Goal: Check status: Check status

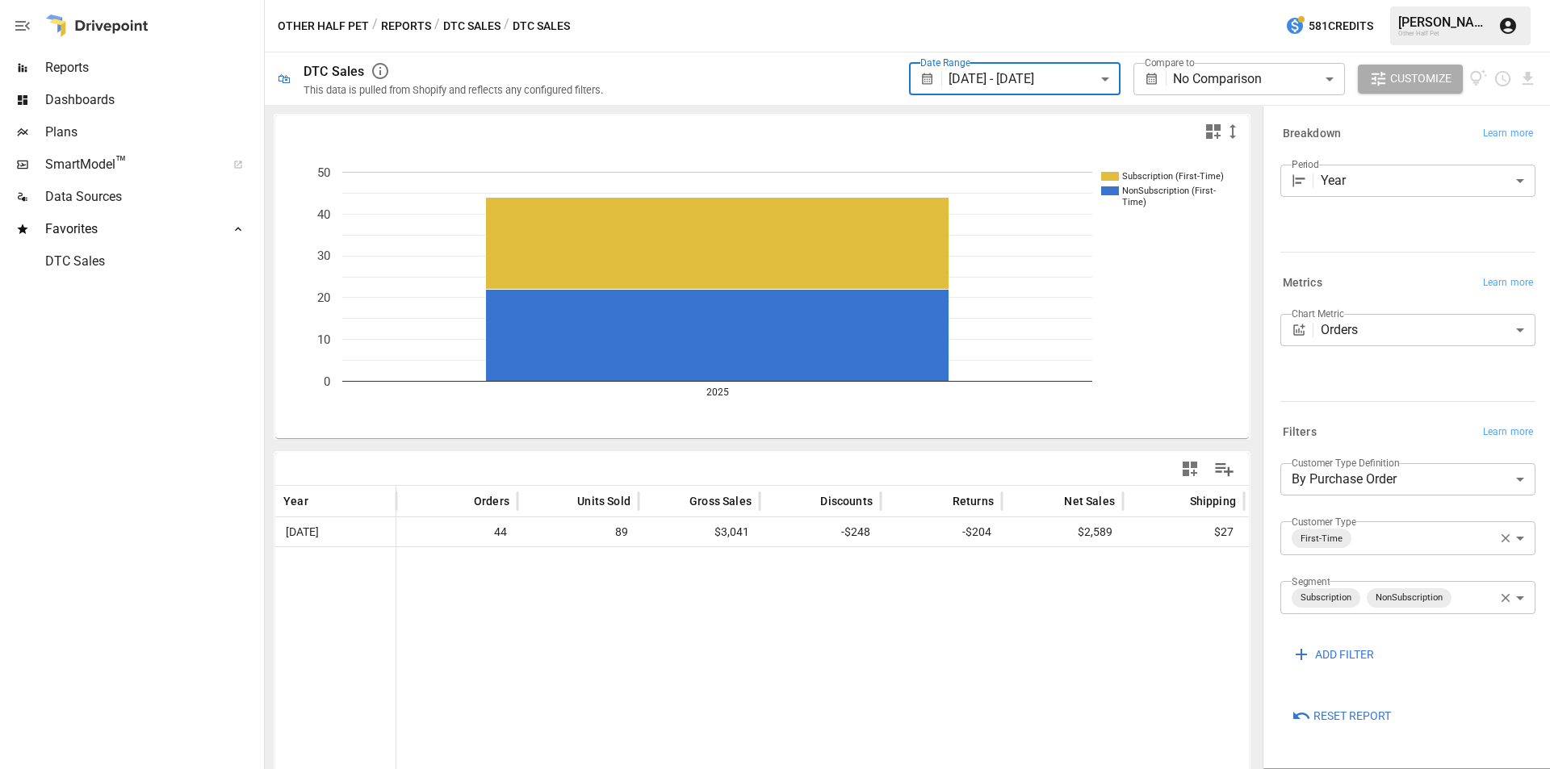
click at [404, 23] on button "Reports" at bounding box center [406, 26] width 50 height 20
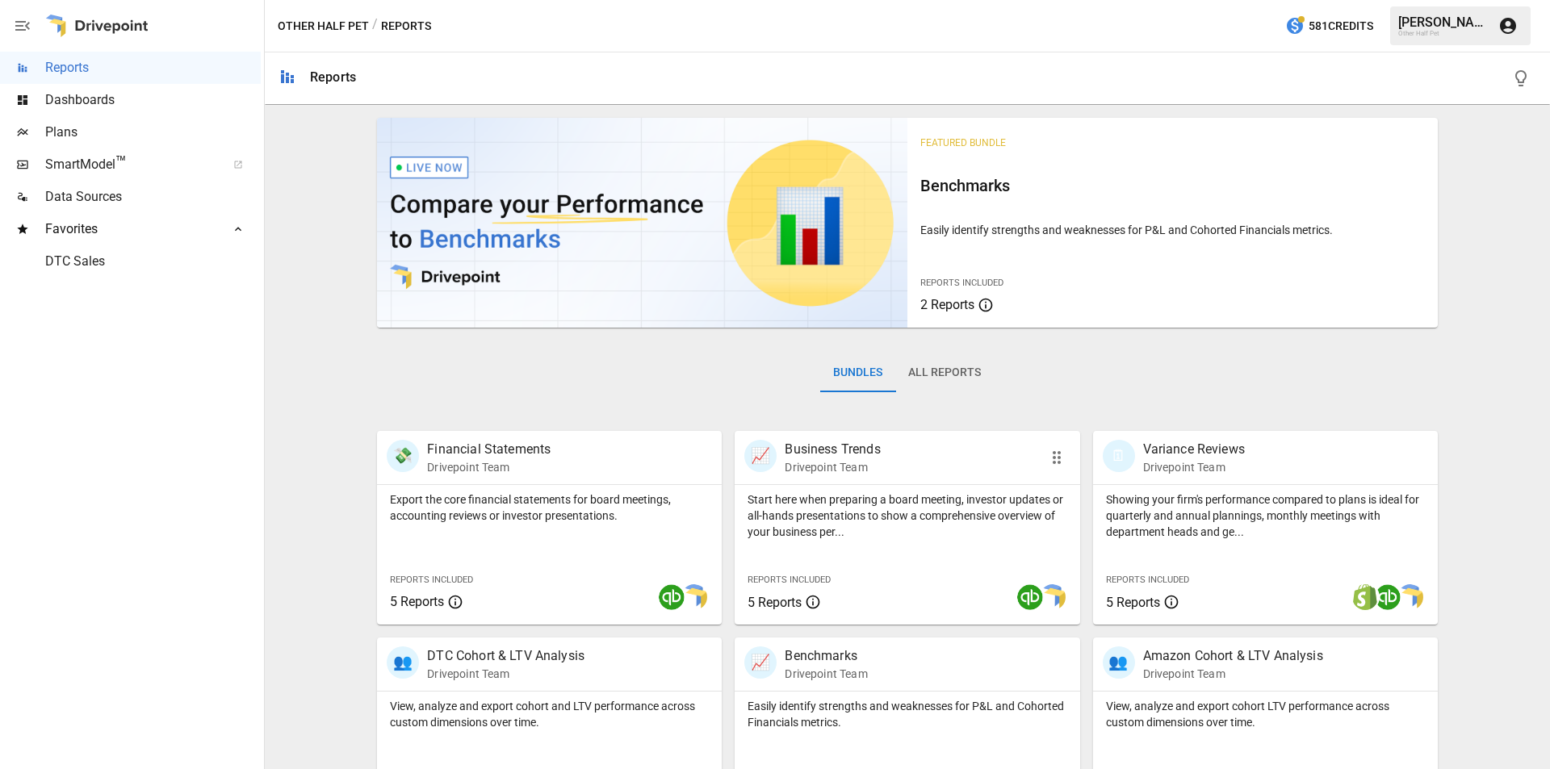
scroll to position [482, 0]
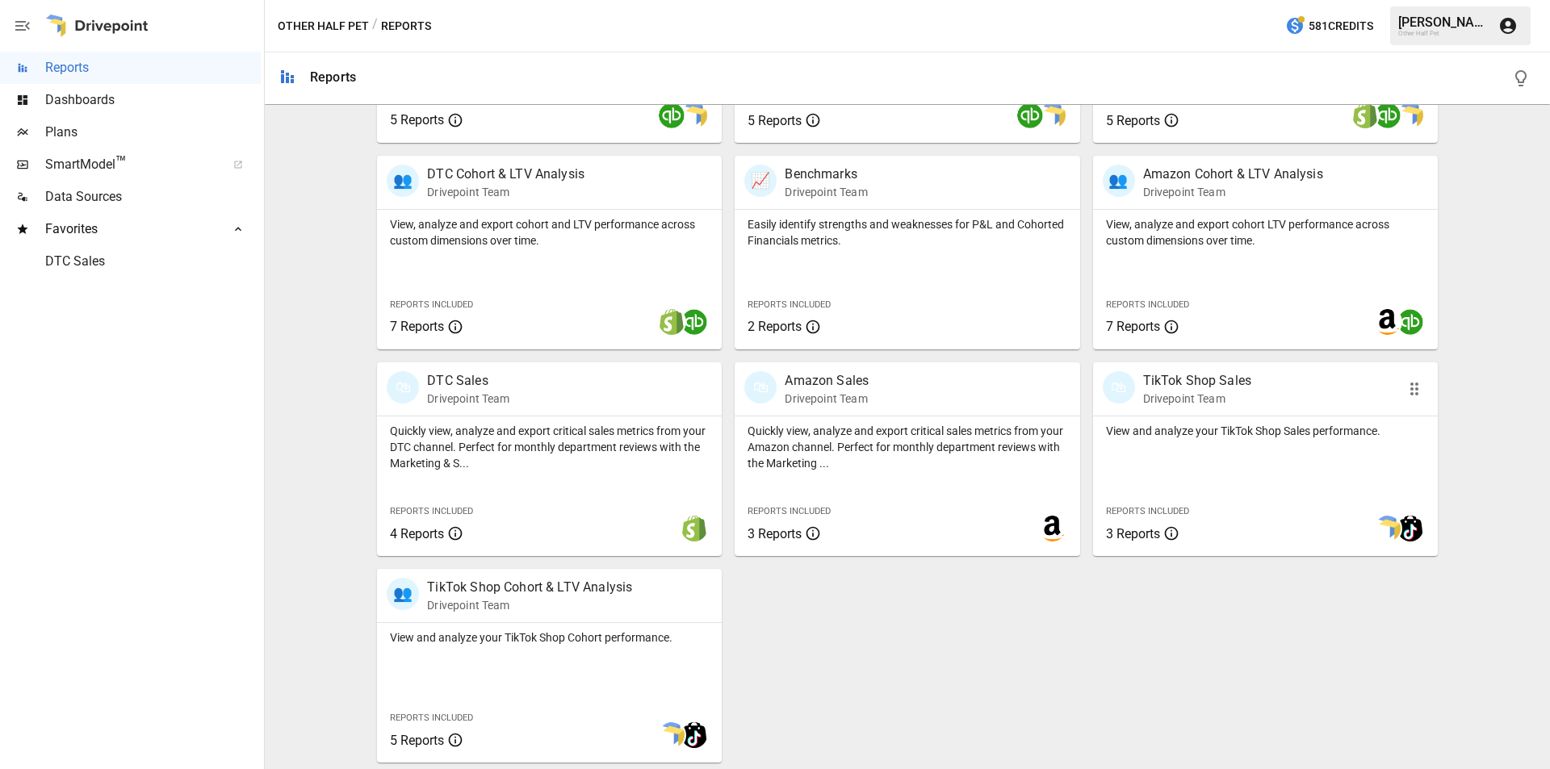
click at [1212, 385] on p "TikTok Shop Sales" at bounding box center [1197, 380] width 109 height 19
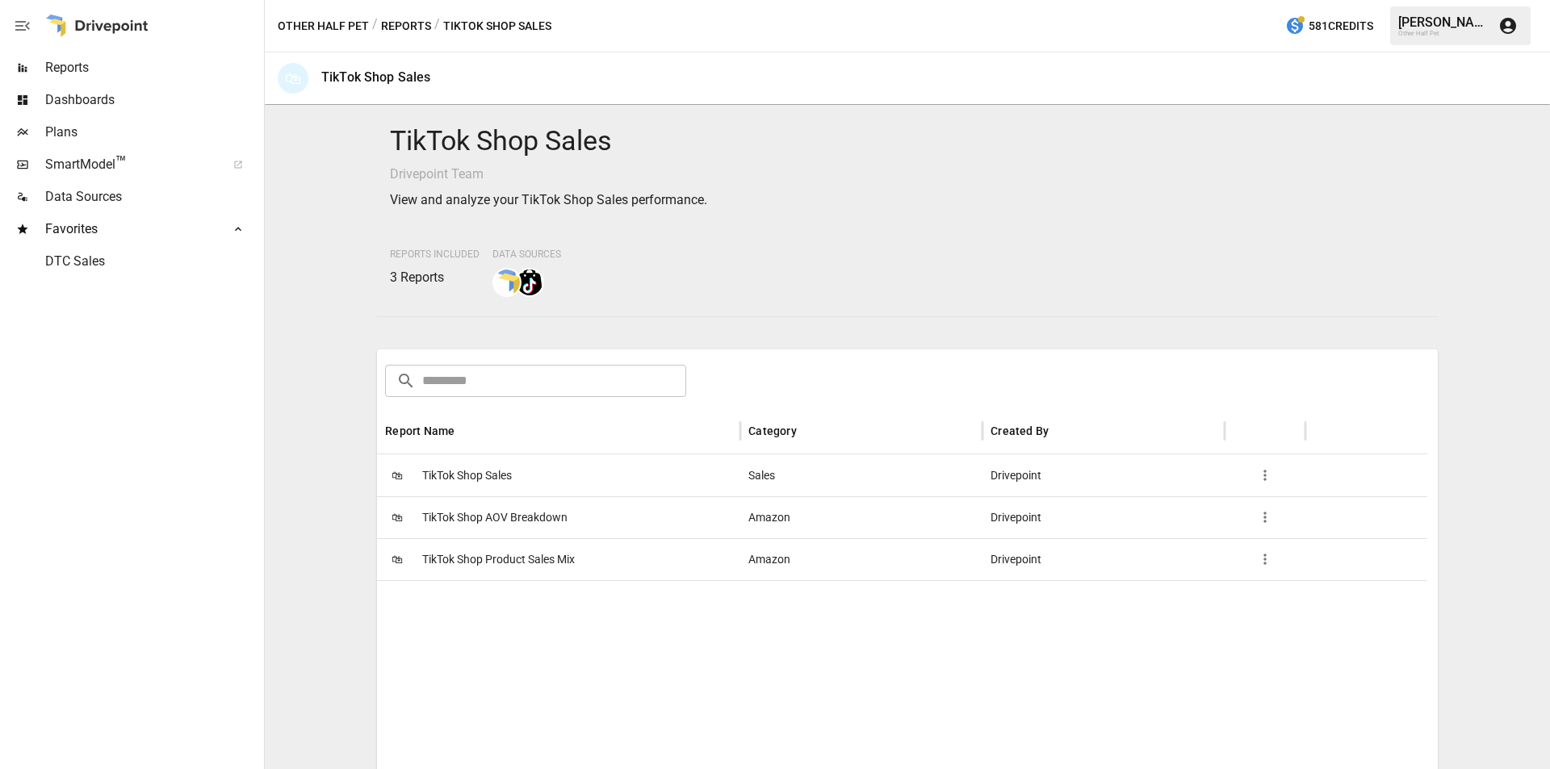
click at [482, 473] on span "TikTok Shop Sales" at bounding box center [467, 475] width 90 height 41
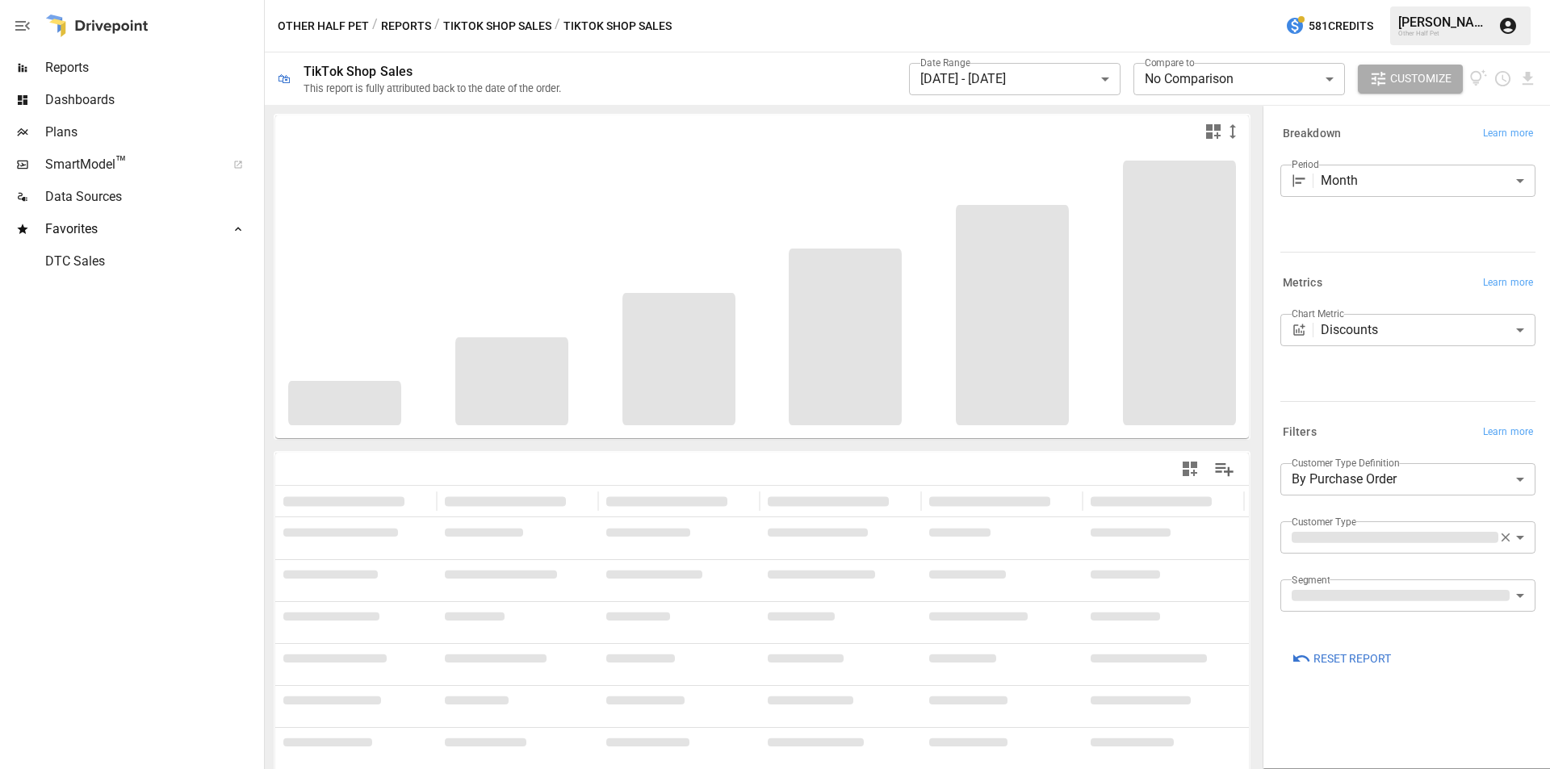
click at [928, 0] on body "**********" at bounding box center [775, 0] width 1550 height 0
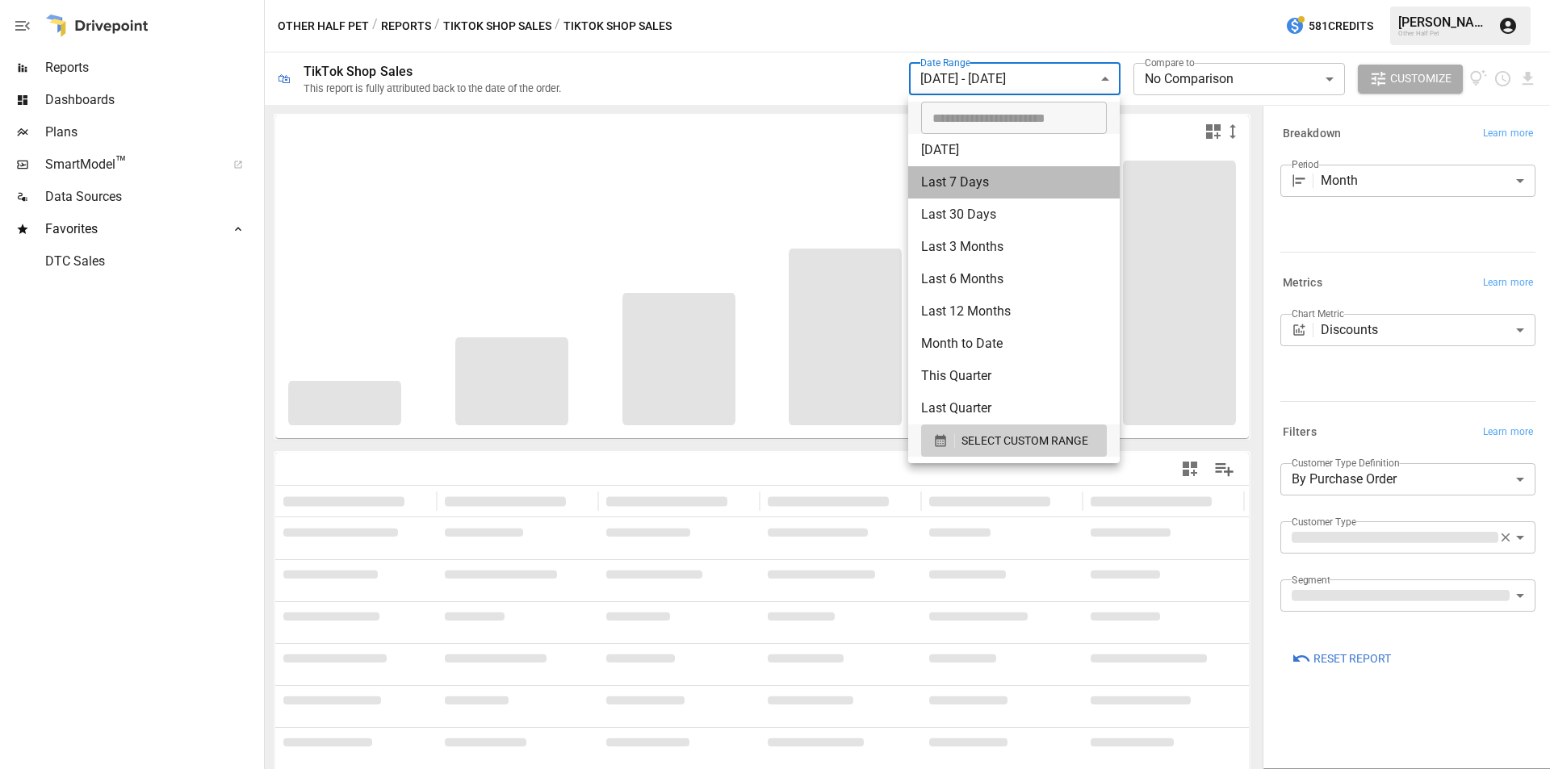
click at [954, 180] on li "Last 7 Days" at bounding box center [1014, 182] width 212 height 32
click at [1023, 81] on div at bounding box center [775, 384] width 1550 height 769
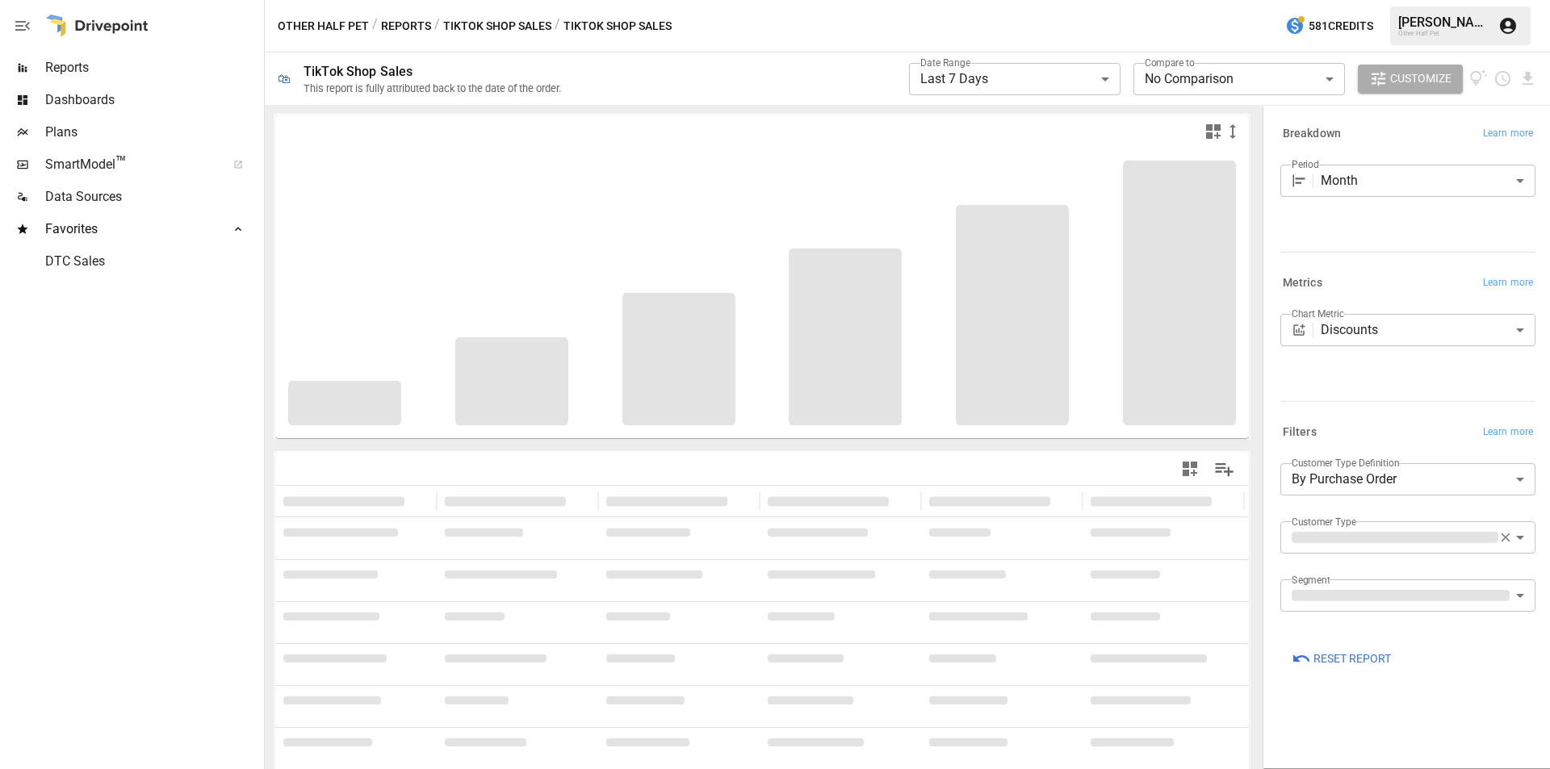
click at [994, 0] on body "**********" at bounding box center [775, 0] width 1550 height 0
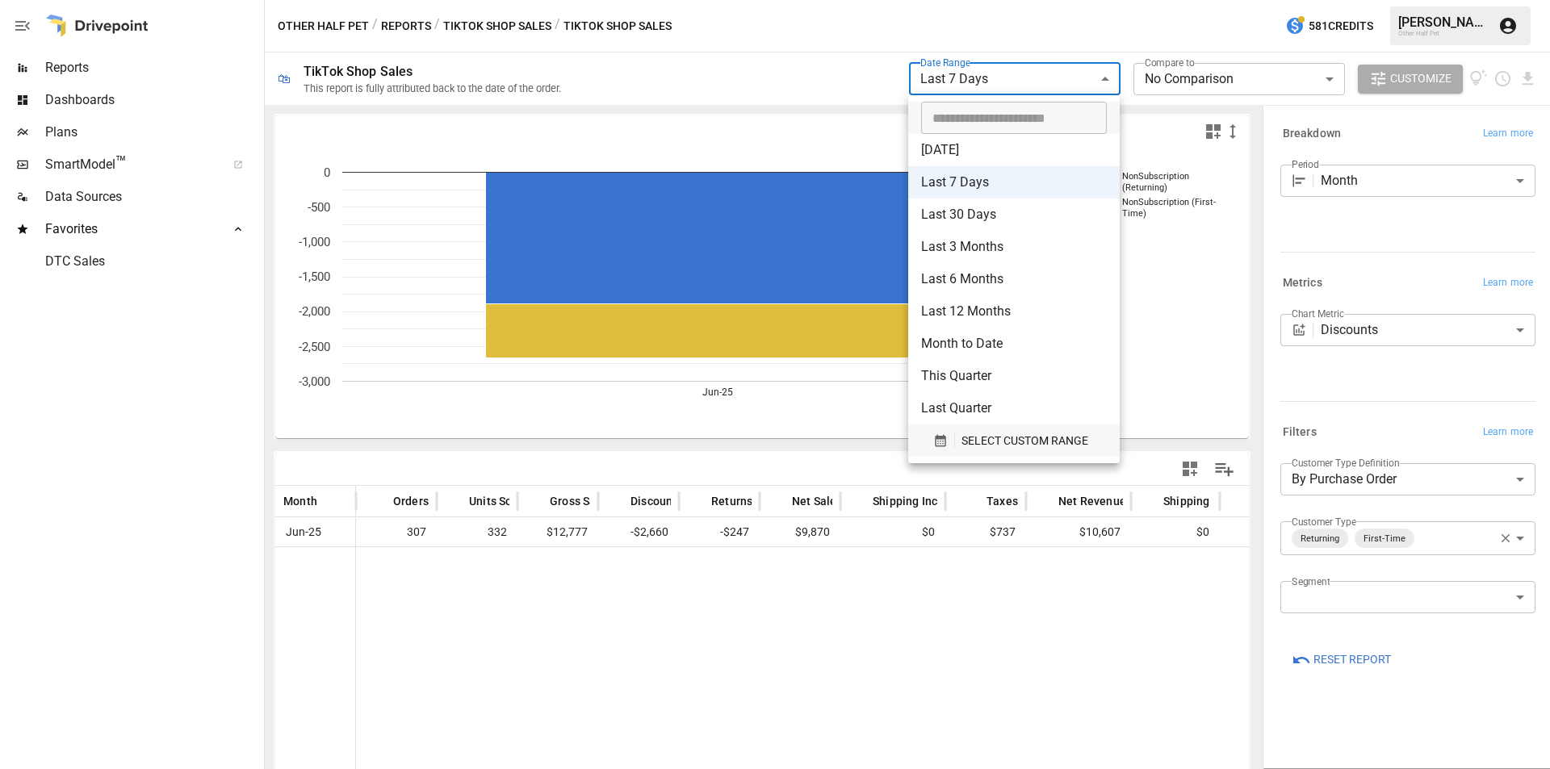
click at [1022, 451] on button "SELECT CUSTOM RANGE" at bounding box center [1014, 441] width 186 height 32
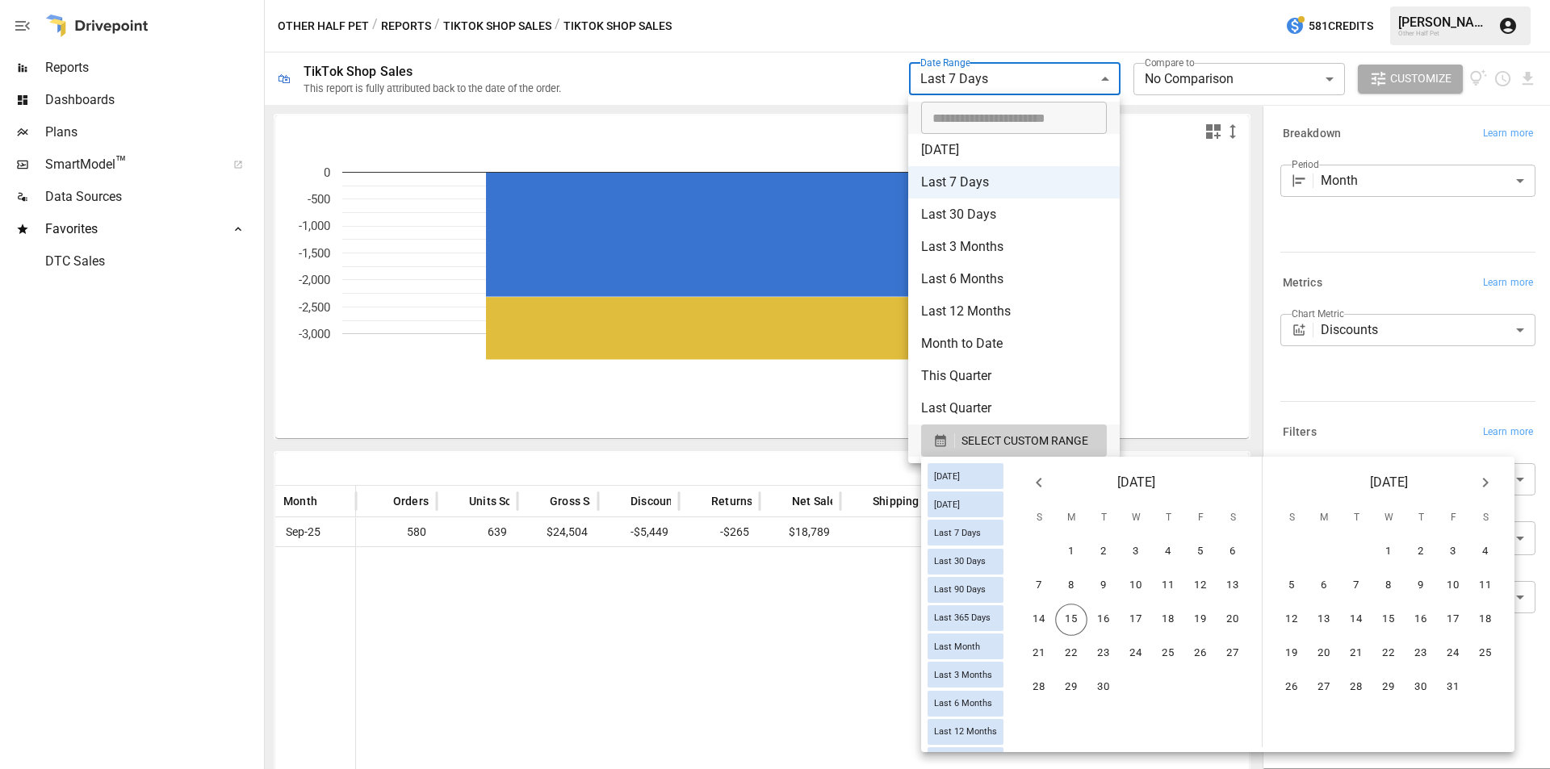
click at [1042, 475] on icon "Previous month" at bounding box center [1038, 482] width 19 height 19
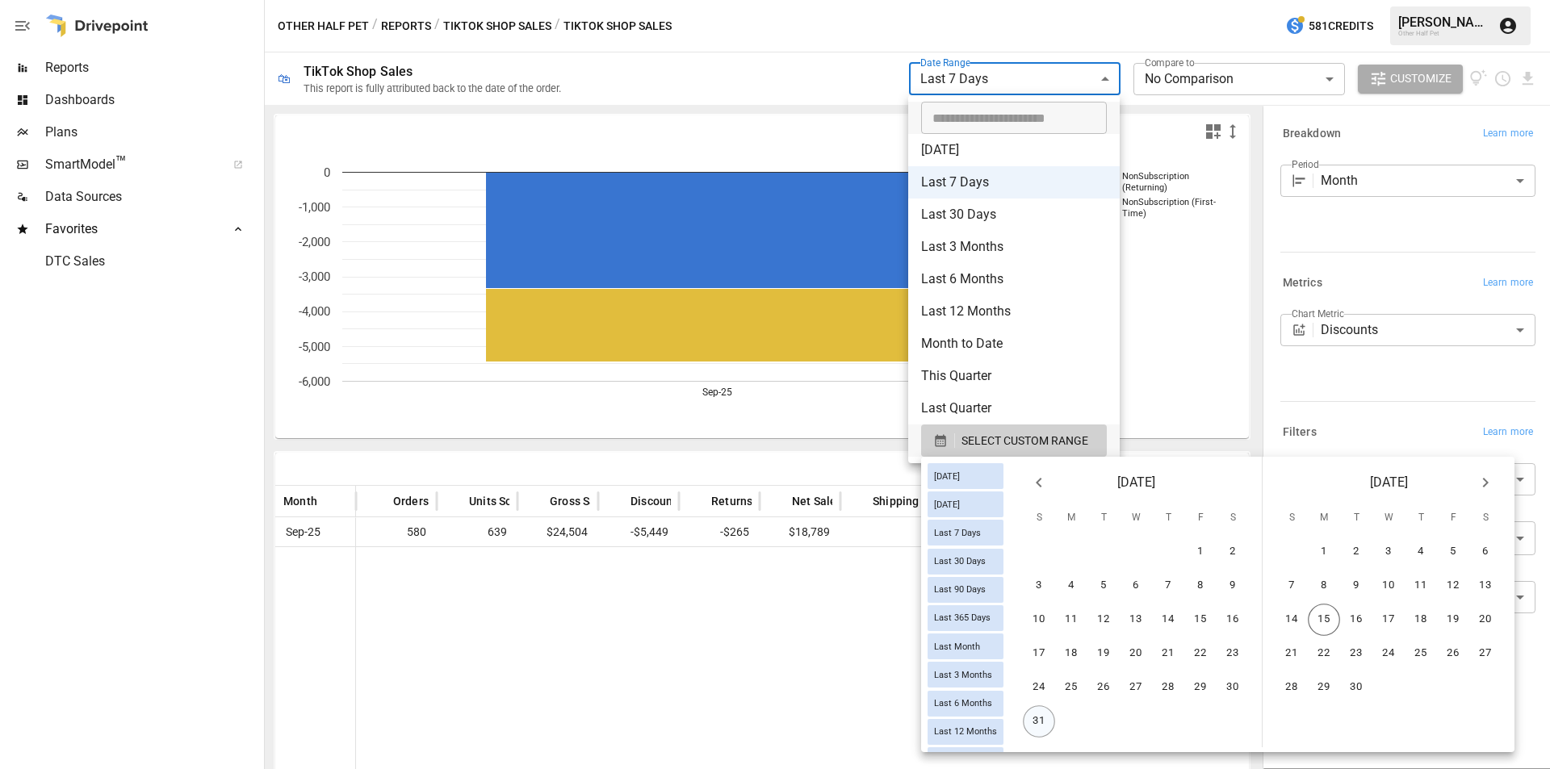
click at [1045, 706] on button "31" at bounding box center [1039, 722] width 32 height 32
click at [1497, 553] on button "6" at bounding box center [1485, 552] width 32 height 32
type input "******"
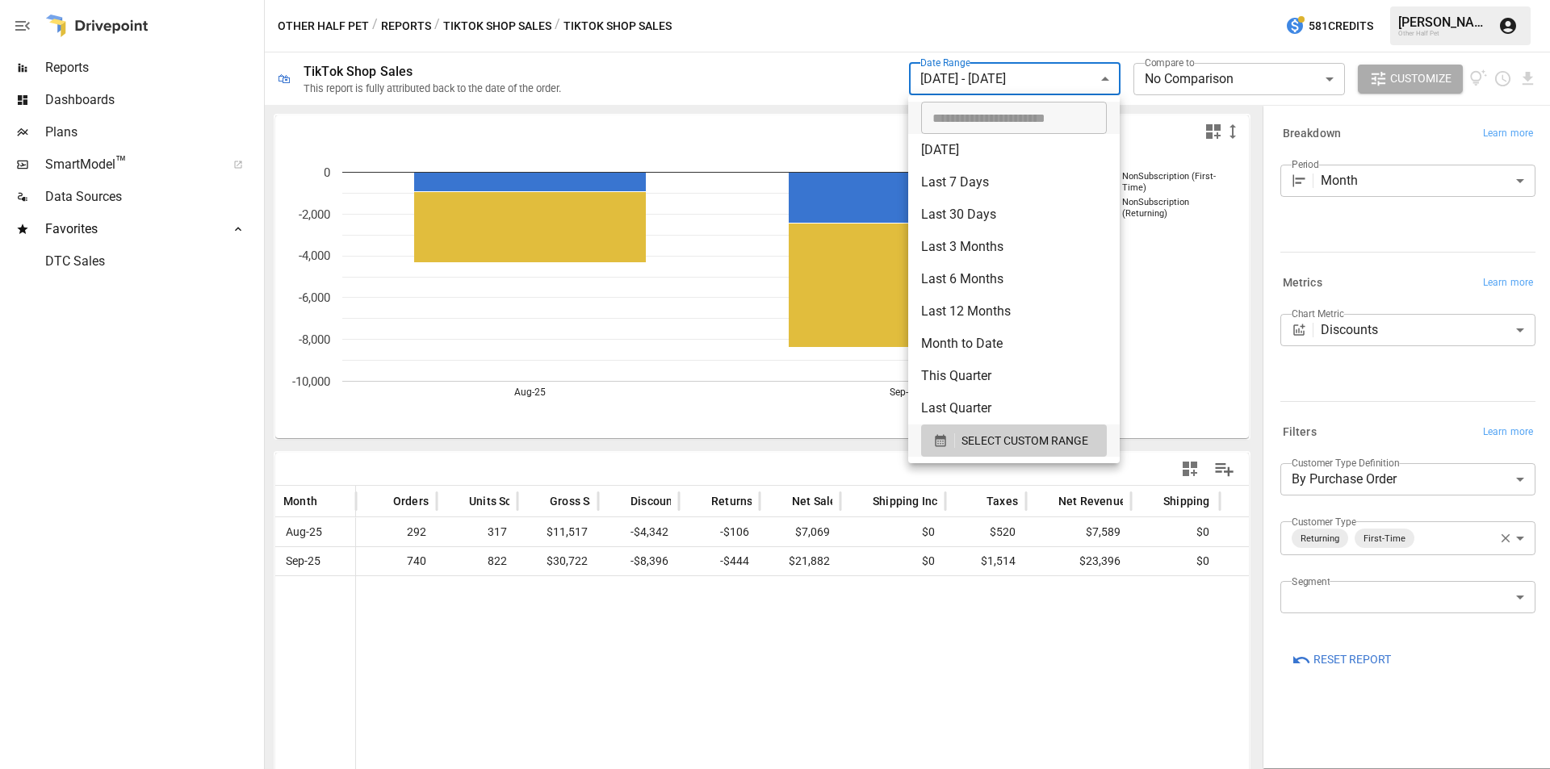
click at [992, 651] on div at bounding box center [775, 384] width 1550 height 769
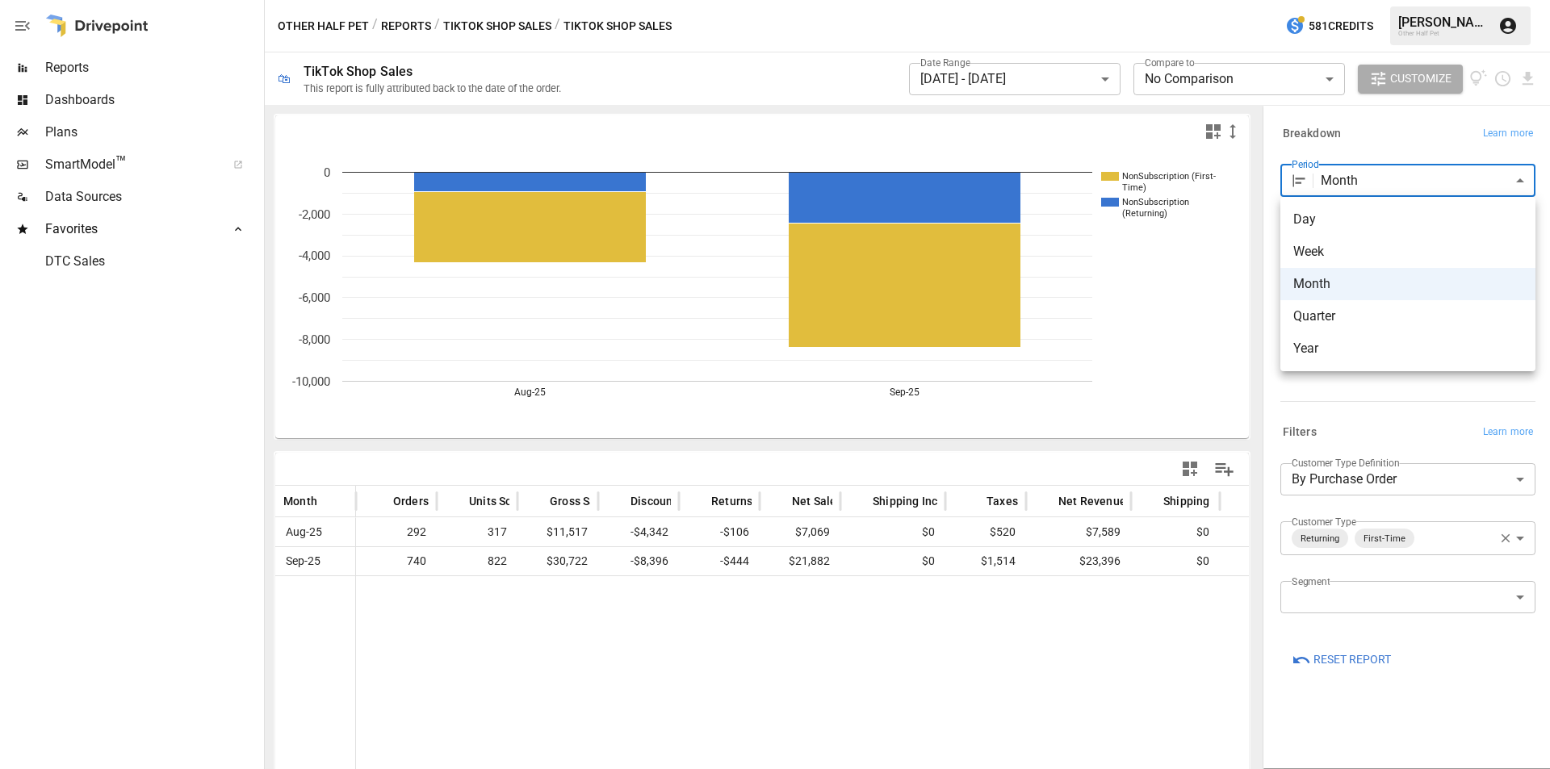
click at [1411, 0] on body "**********" at bounding box center [775, 0] width 1550 height 0
click at [1320, 344] on span "Year" at bounding box center [1407, 348] width 229 height 19
type input "****"
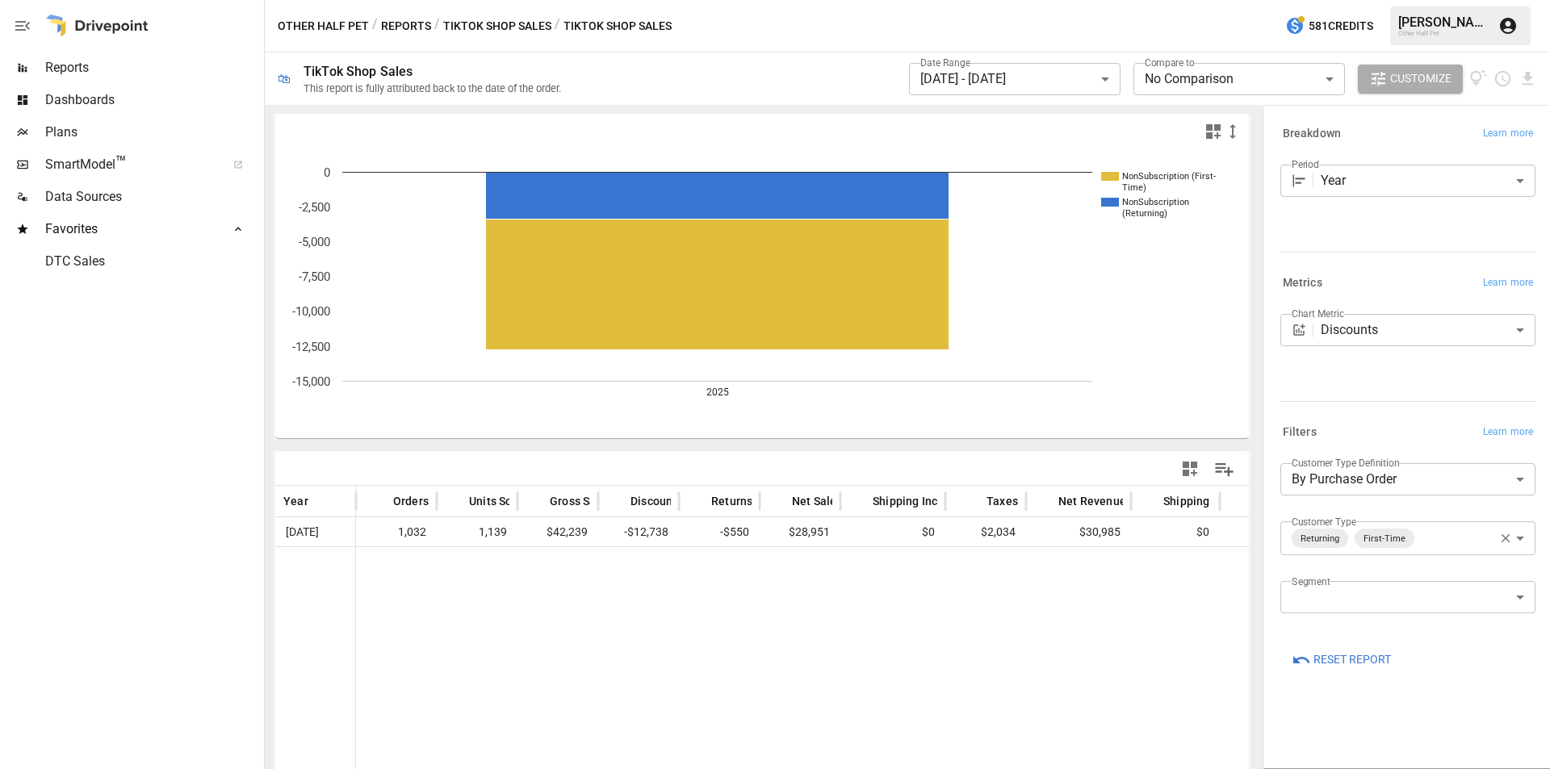
click at [1033, 651] on div at bounding box center [1167, 665] width 1623 height 237
click at [982, 0] on body "**********" at bounding box center [775, 0] width 1550 height 0
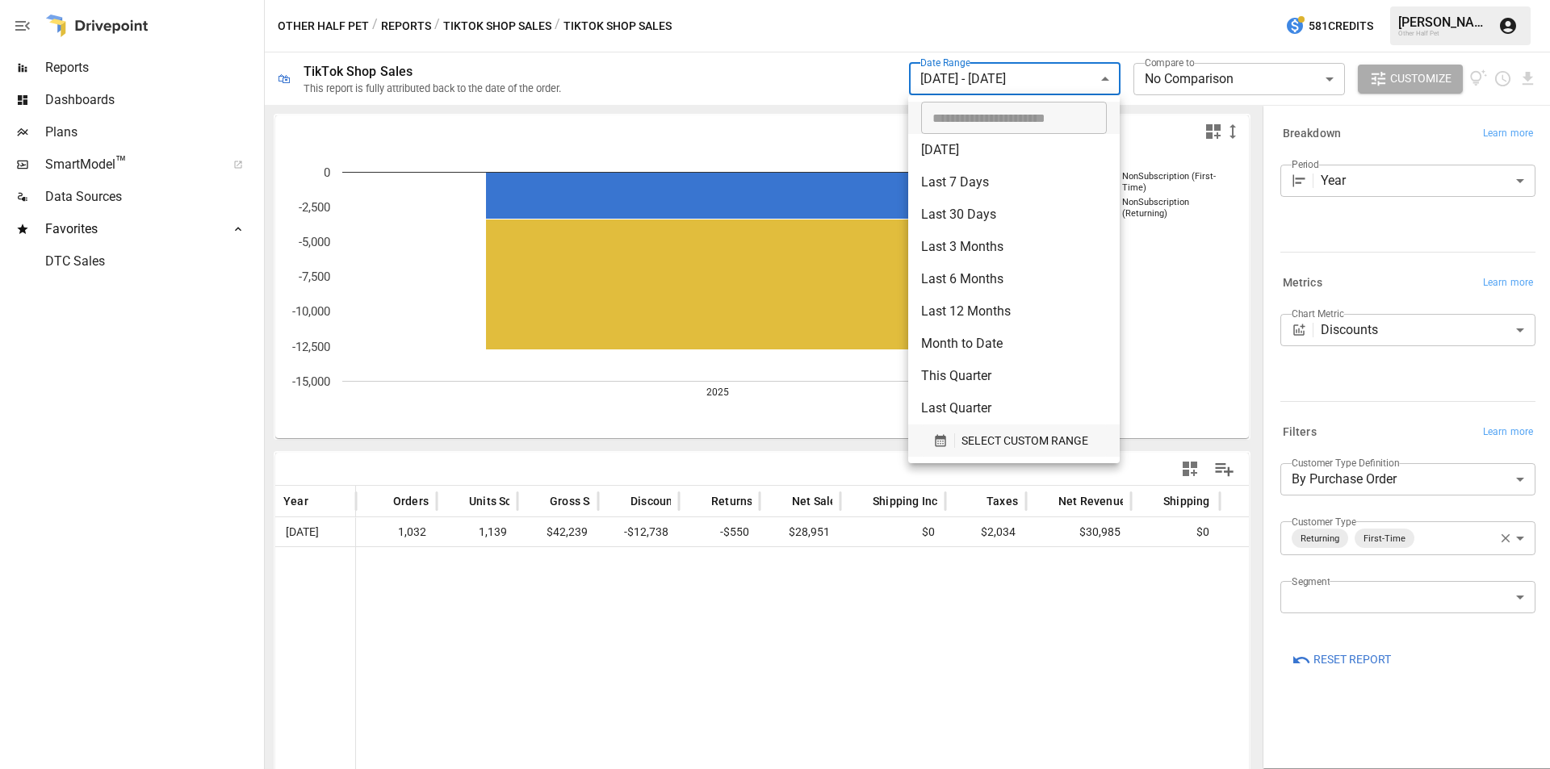
click at [1039, 442] on span "SELECT CUSTOM RANGE" at bounding box center [1024, 441] width 127 height 20
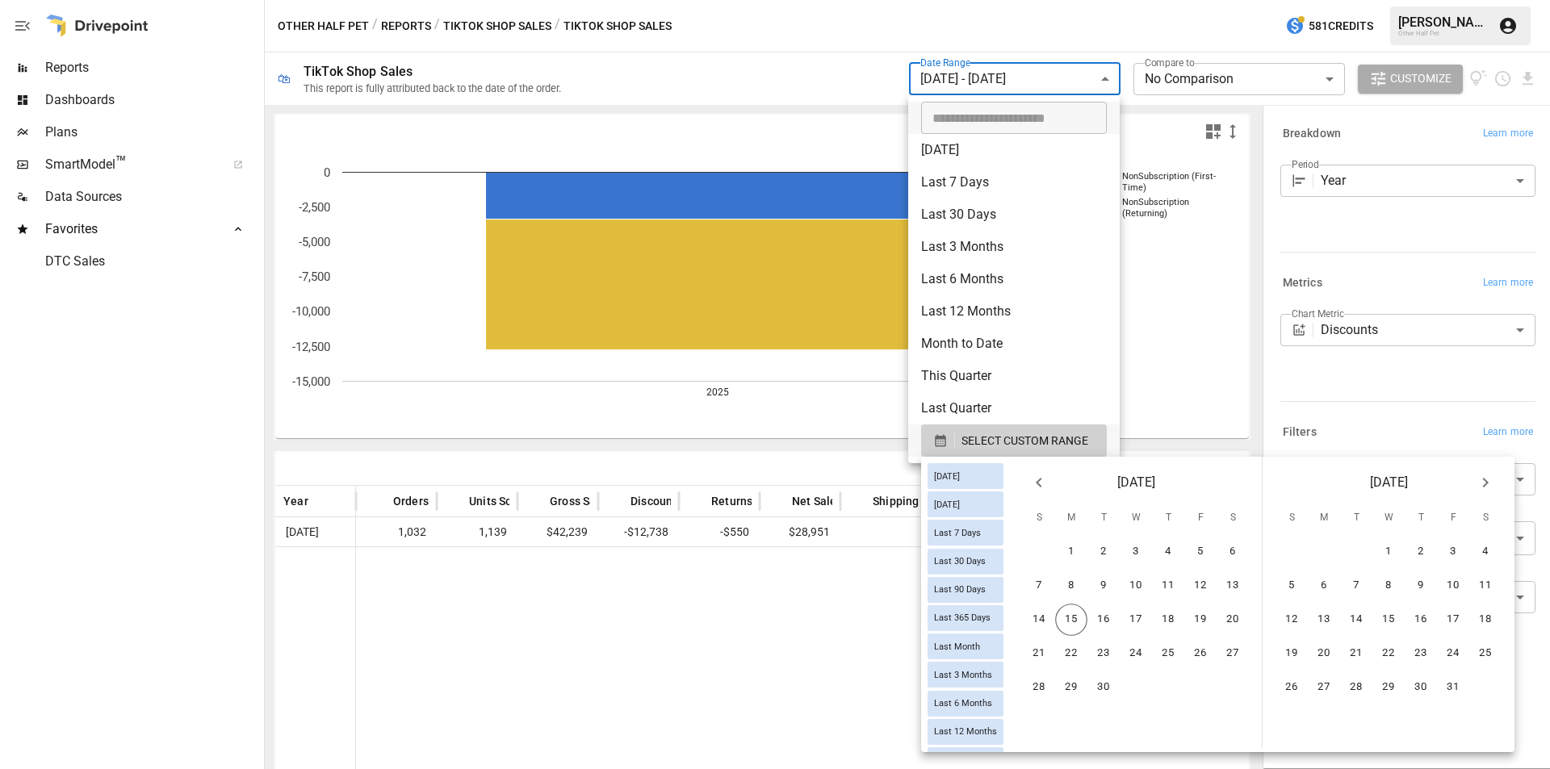
click at [1043, 482] on icon "Previous month" at bounding box center [1038, 482] width 19 height 19
click at [1045, 650] on button "17" at bounding box center [1039, 654] width 32 height 32
click at [1246, 647] on button "23" at bounding box center [1233, 654] width 32 height 32
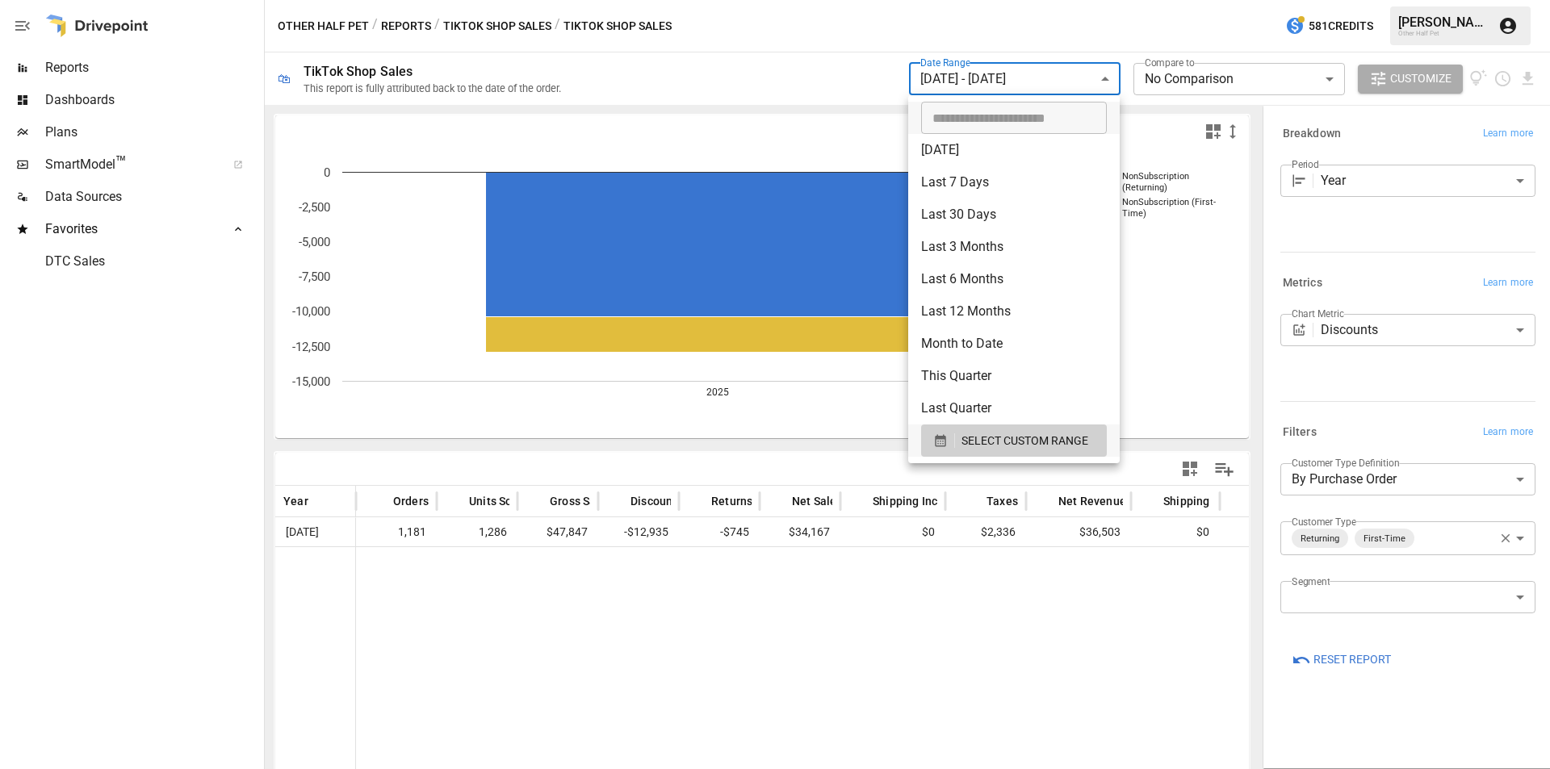
click at [840, 607] on div at bounding box center [775, 384] width 1550 height 769
click at [967, 0] on body "**********" at bounding box center [775, 0] width 1550 height 0
click at [989, 443] on span "SELECT CUSTOM RANGE" at bounding box center [1024, 441] width 127 height 20
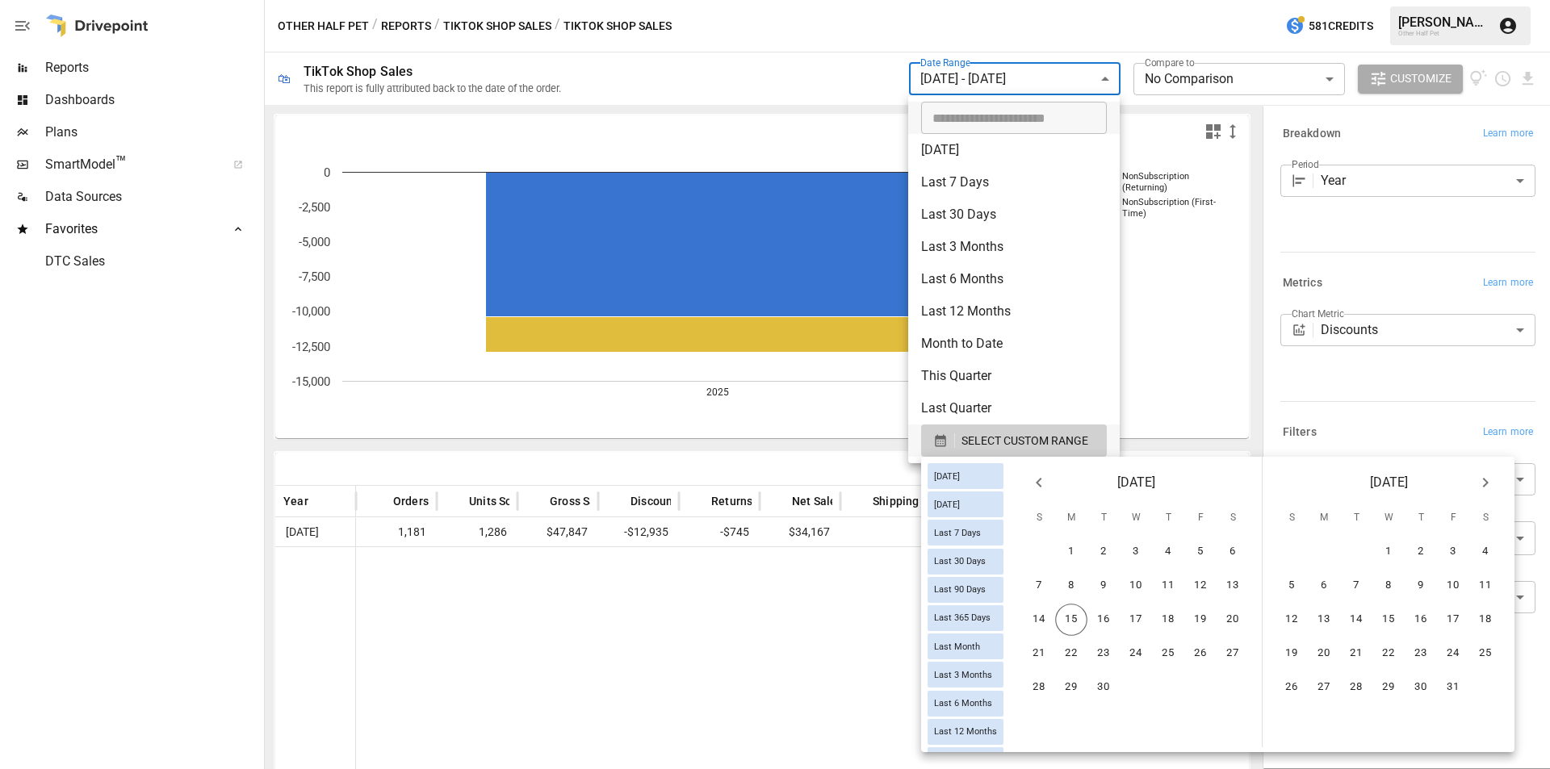
click at [1049, 486] on icon "Previous month" at bounding box center [1038, 482] width 19 height 19
click at [1053, 682] on button "24" at bounding box center [1039, 688] width 32 height 32
click at [1249, 686] on button "30" at bounding box center [1233, 688] width 32 height 32
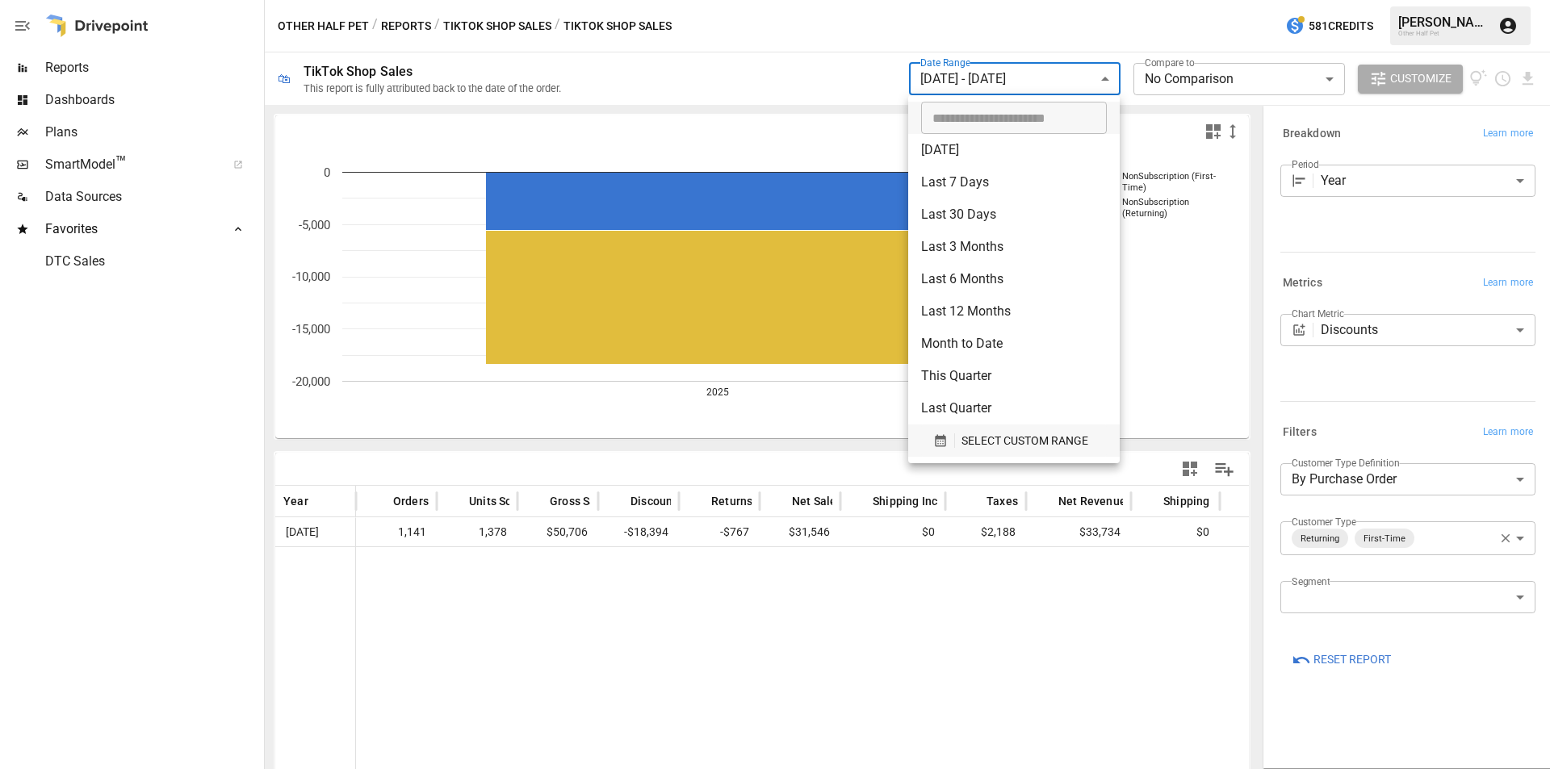
click at [997, 435] on span "SELECT CUSTOM RANGE" at bounding box center [1024, 441] width 127 height 20
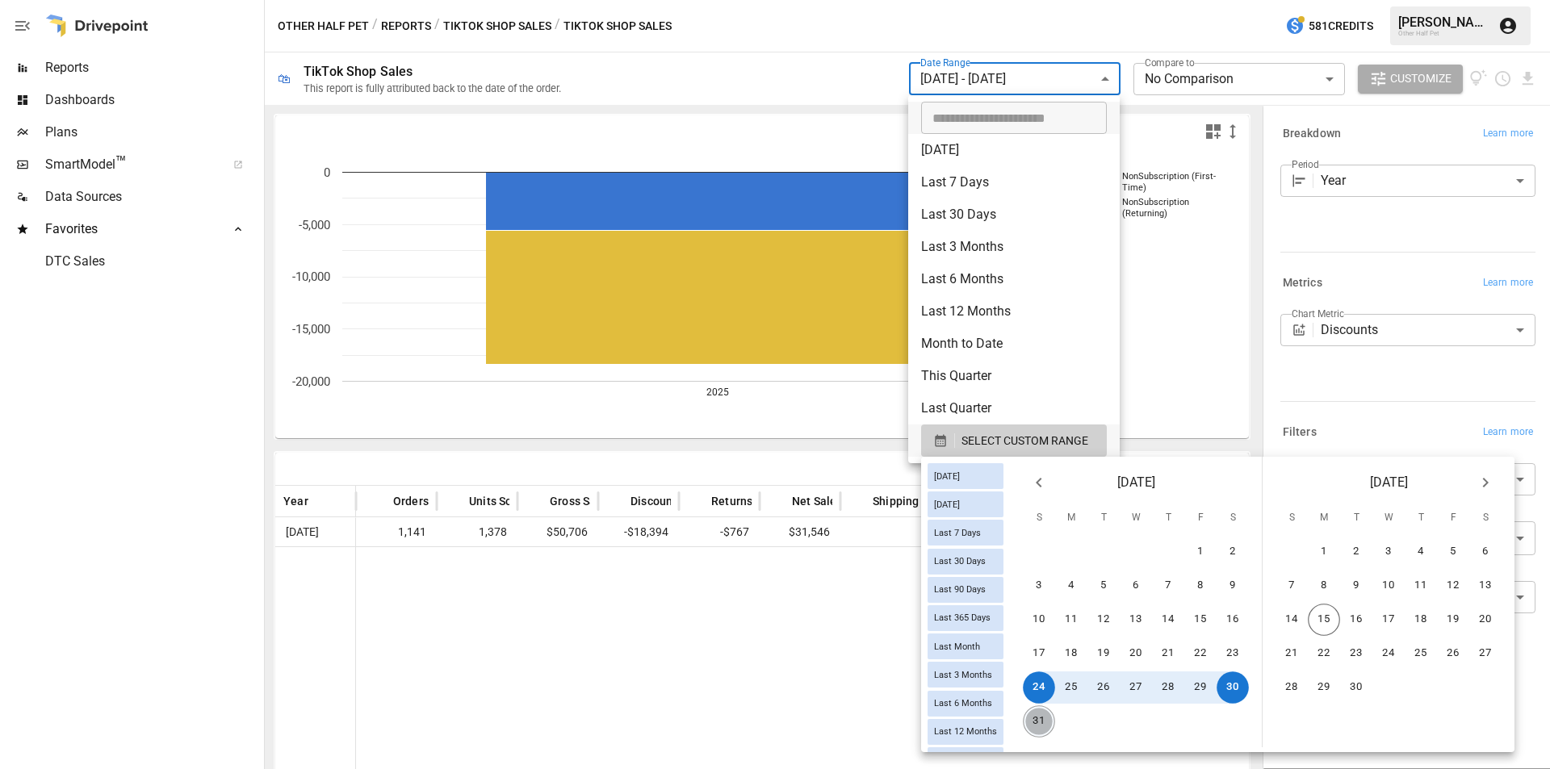
click at [1047, 723] on button "31" at bounding box center [1039, 722] width 32 height 32
click at [1493, 548] on button "6" at bounding box center [1485, 552] width 32 height 32
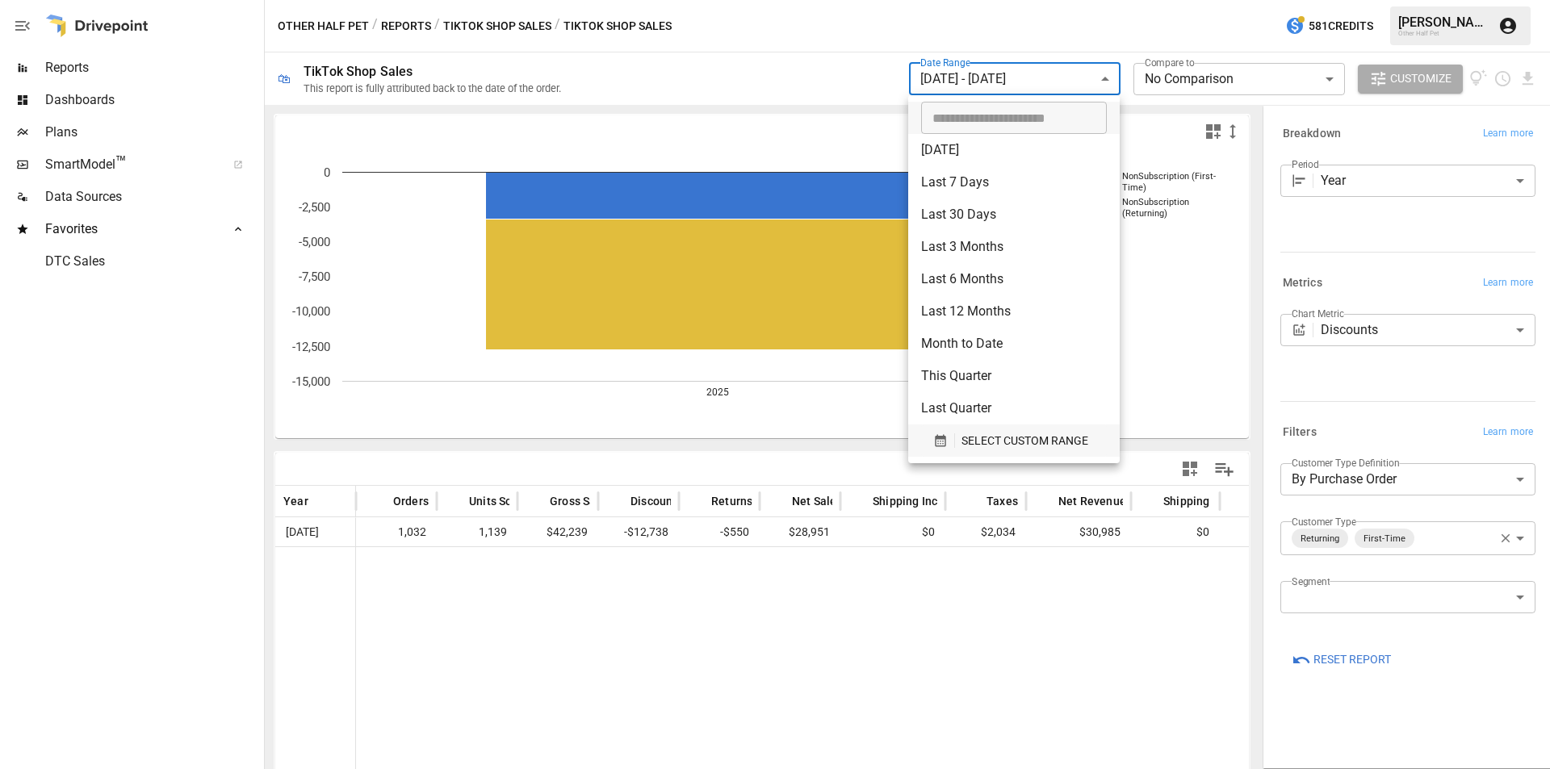
click at [1021, 438] on span "SELECT CUSTOM RANGE" at bounding box center [1024, 441] width 127 height 20
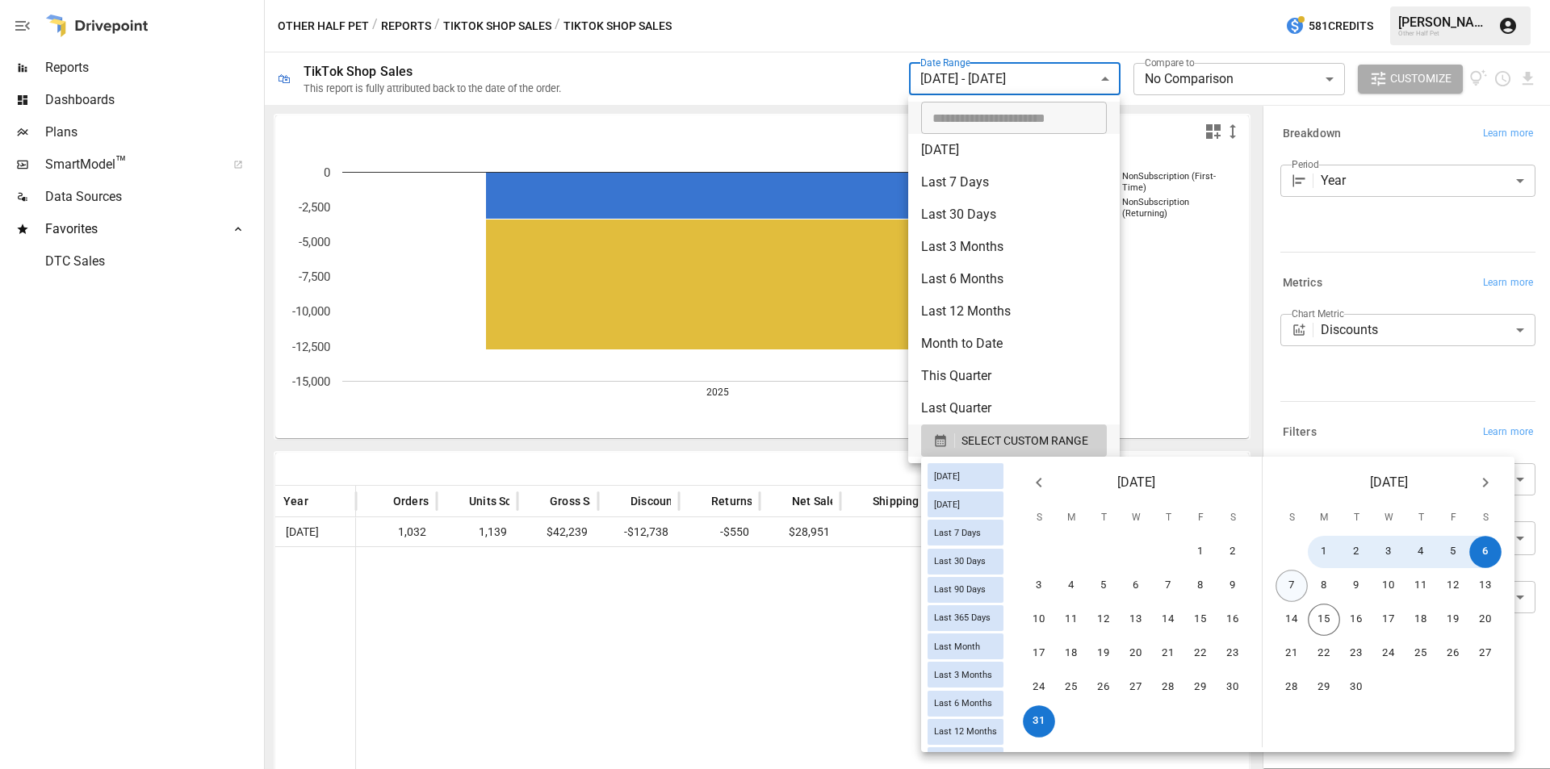
click at [1305, 586] on button "7" at bounding box center [1291, 586] width 32 height 32
click at [1494, 583] on button "13" at bounding box center [1485, 586] width 32 height 32
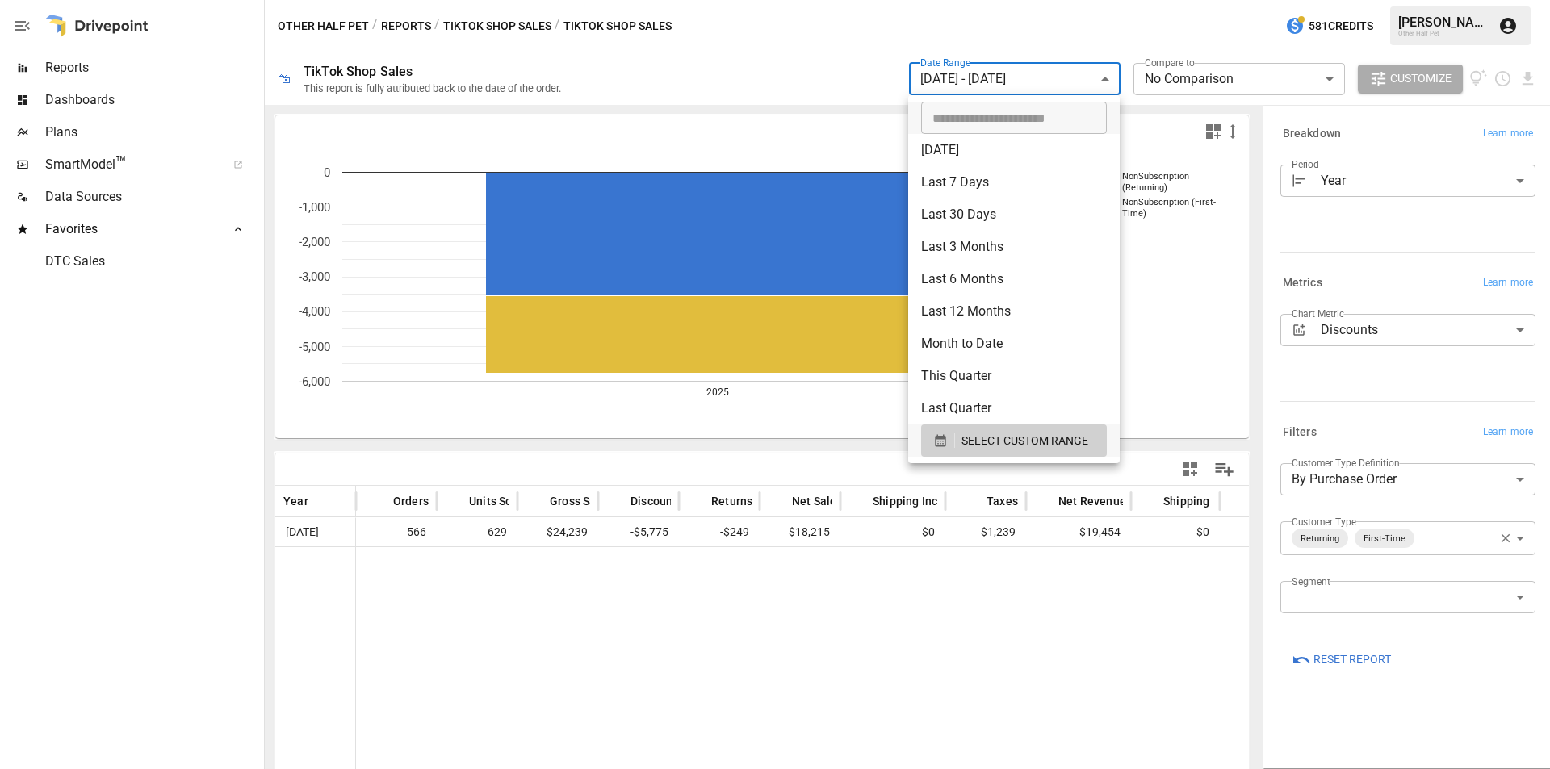
click at [1131, 653] on div at bounding box center [775, 384] width 1550 height 769
click at [1006, 0] on body "**********" at bounding box center [775, 0] width 1550 height 0
click at [1003, 437] on span "SELECT CUSTOM RANGE" at bounding box center [1024, 441] width 127 height 20
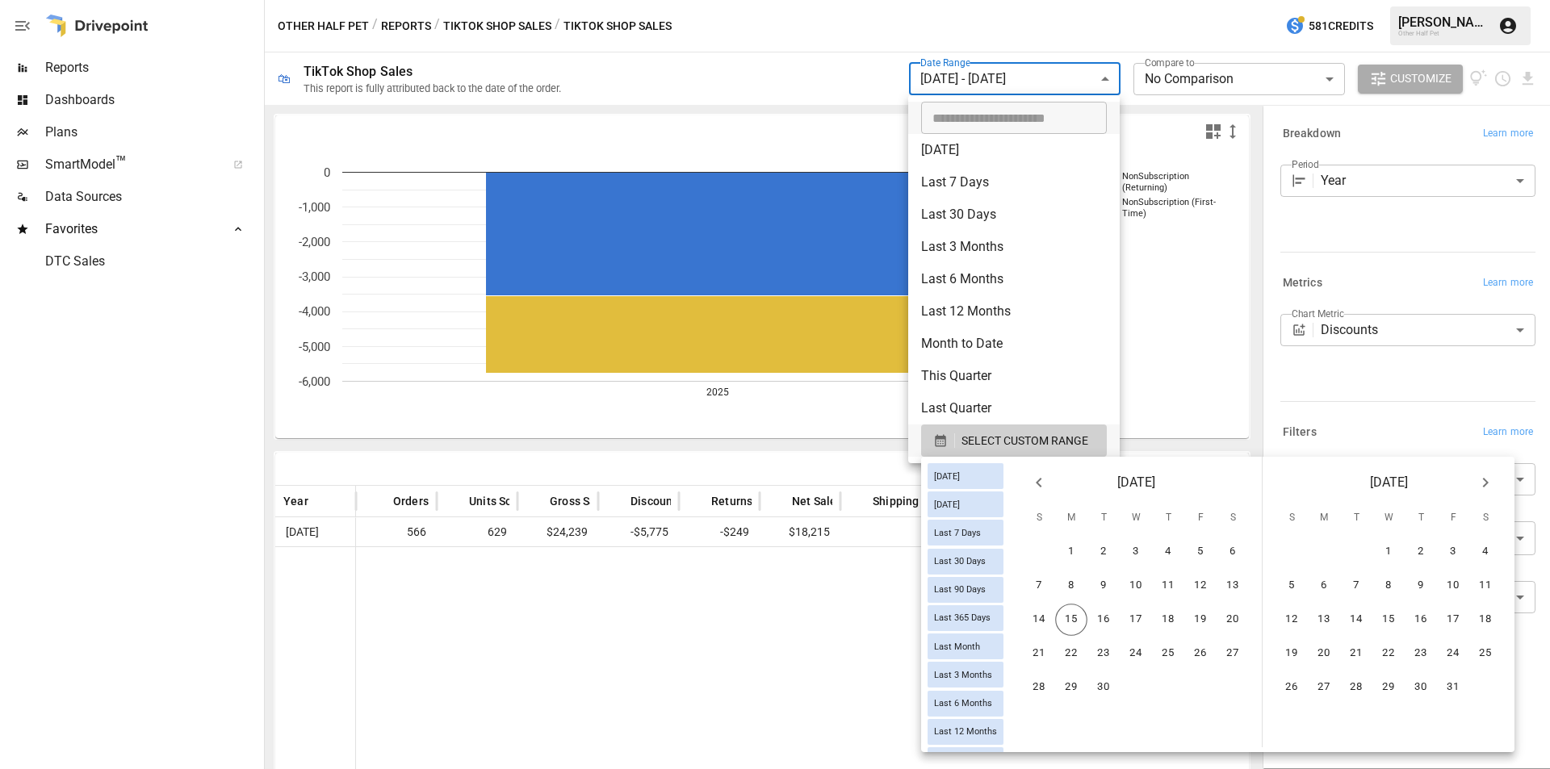
click at [1042, 480] on icon "Previous month" at bounding box center [1038, 482] width 19 height 19
drag, startPoint x: 1051, startPoint y: 685, endPoint x: 1204, endPoint y: 692, distance: 152.7
click at [1052, 685] on button "24" at bounding box center [1039, 688] width 32 height 32
click at [1239, 687] on button "30" at bounding box center [1233, 688] width 32 height 32
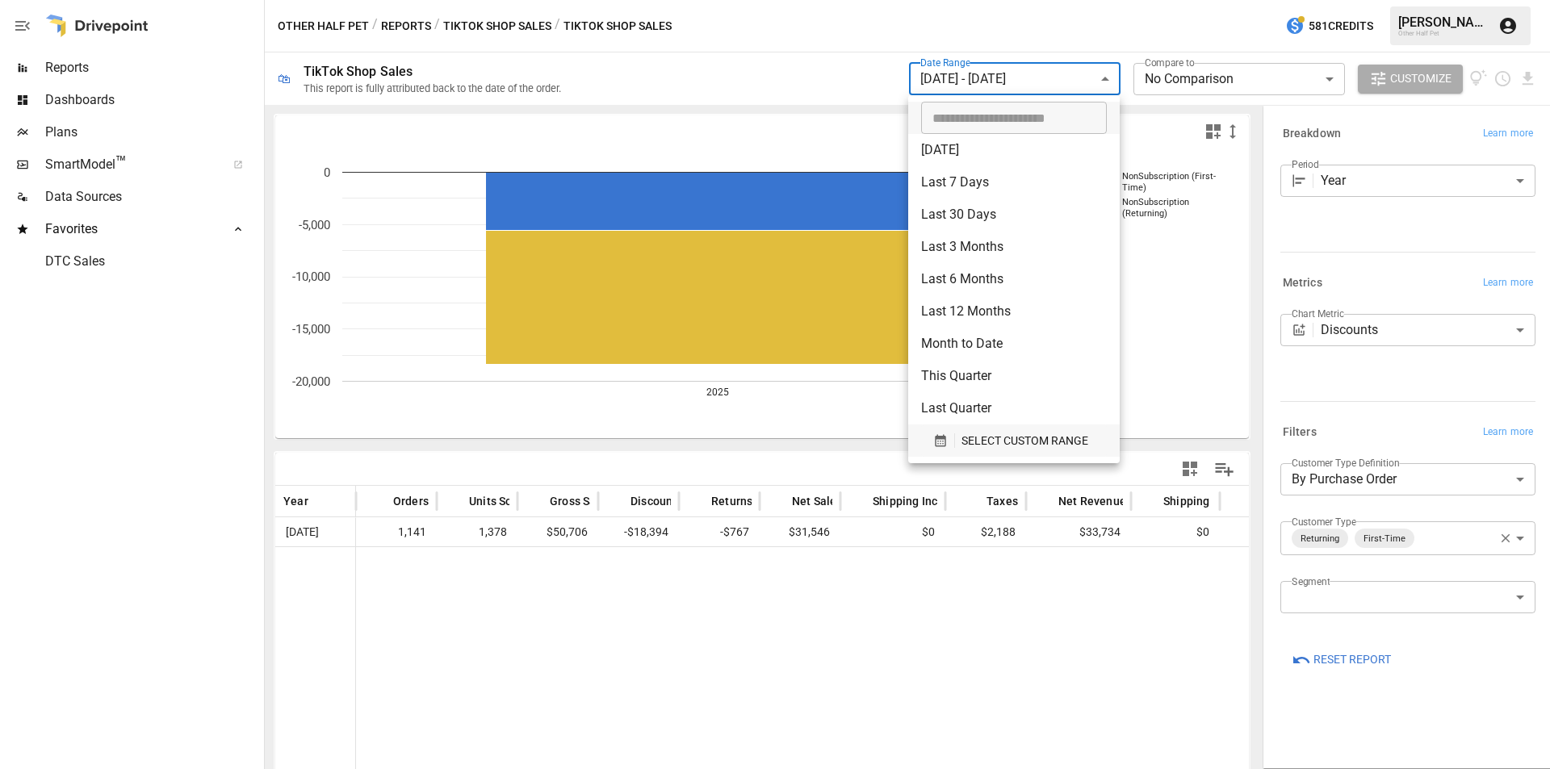
click at [1014, 442] on span "SELECT CUSTOM RANGE" at bounding box center [1024, 441] width 127 height 20
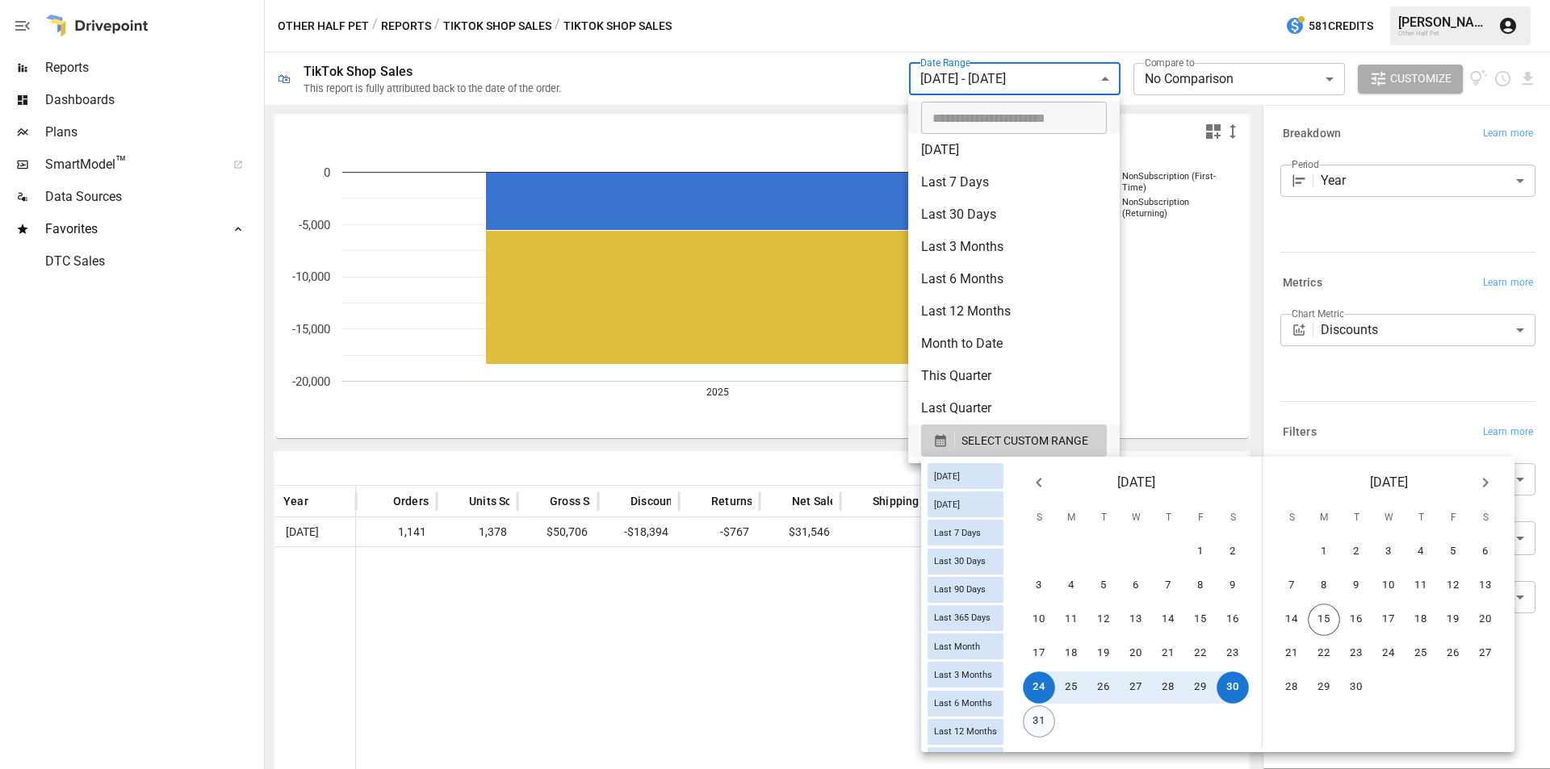
click at [1049, 724] on button "31" at bounding box center [1039, 722] width 32 height 32
click at [1493, 547] on button "6" at bounding box center [1485, 552] width 32 height 32
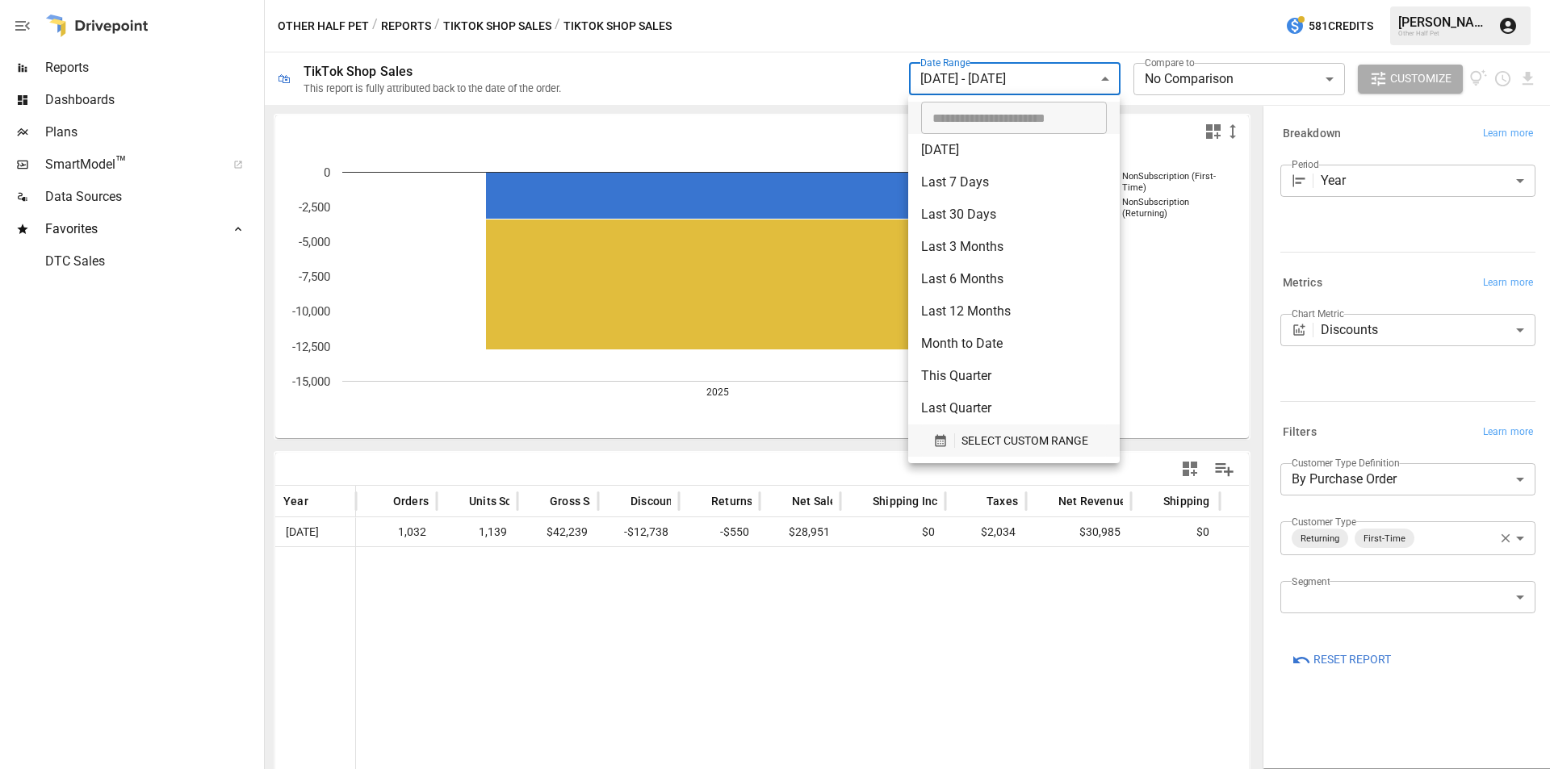
click at [991, 440] on span "SELECT CUSTOM RANGE" at bounding box center [1024, 441] width 127 height 20
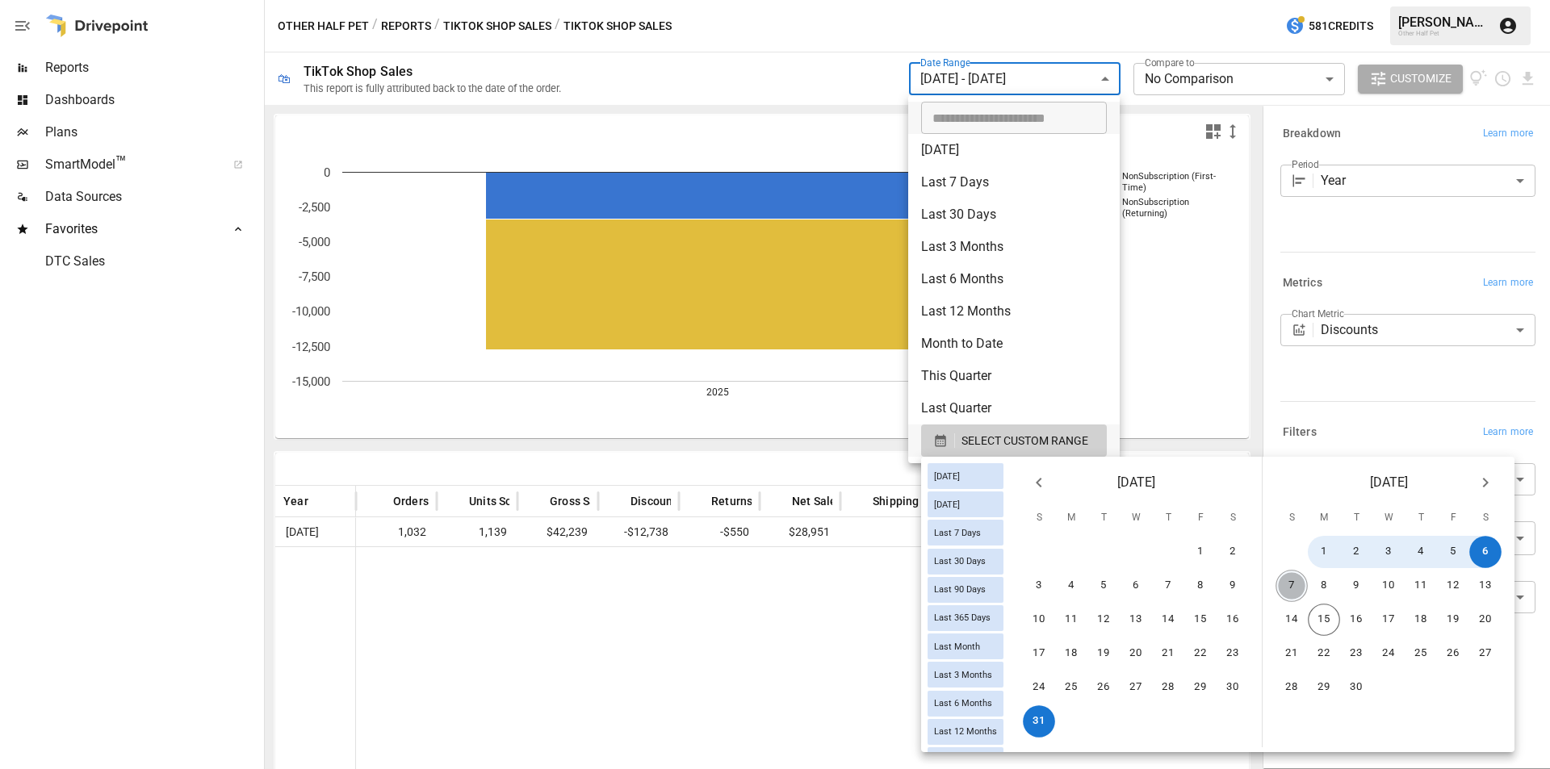
click at [1304, 584] on button "7" at bounding box center [1291, 586] width 32 height 32
click at [1497, 587] on button "13" at bounding box center [1485, 586] width 32 height 32
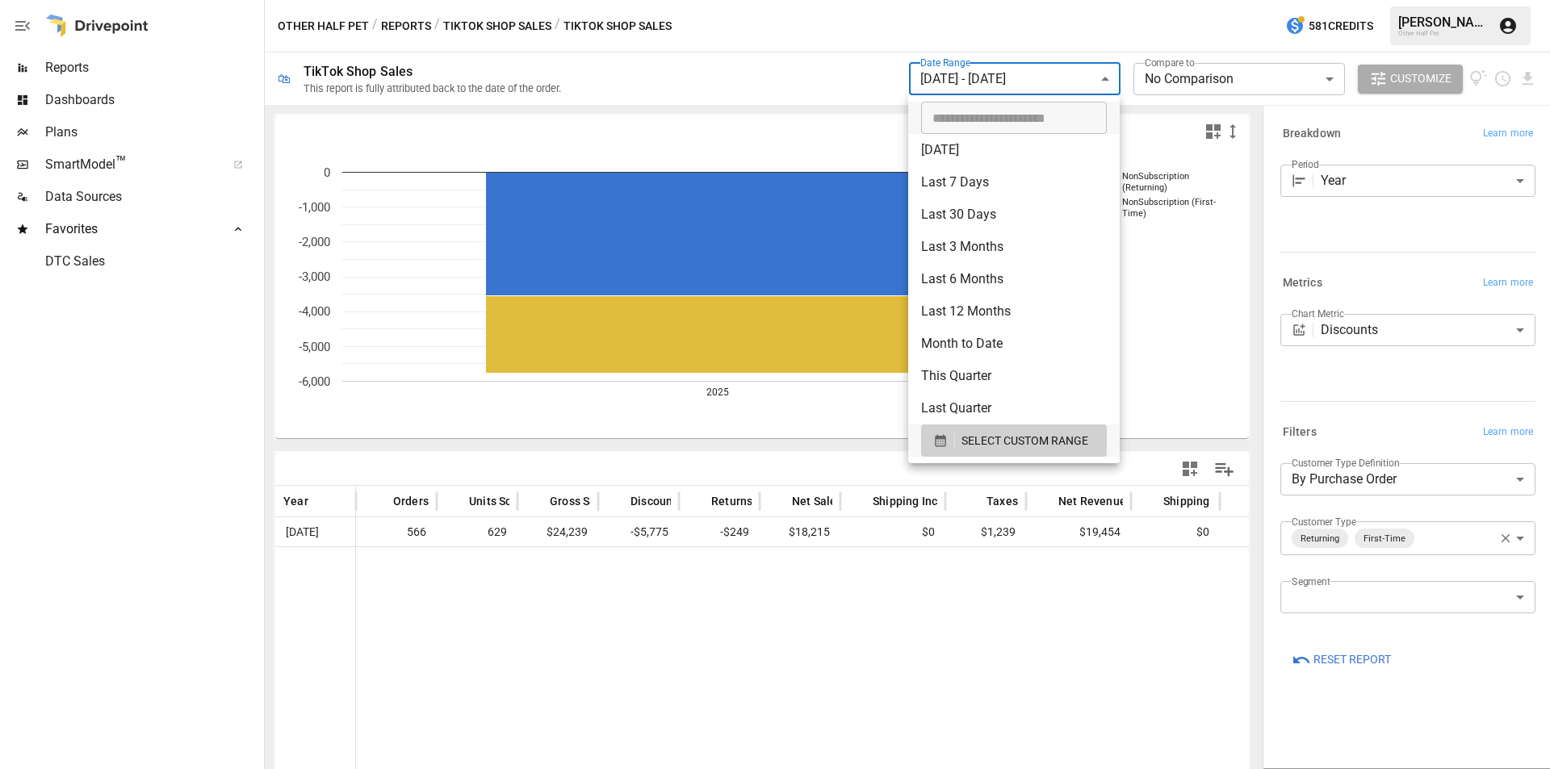
click at [866, 635] on div at bounding box center [775, 384] width 1550 height 769
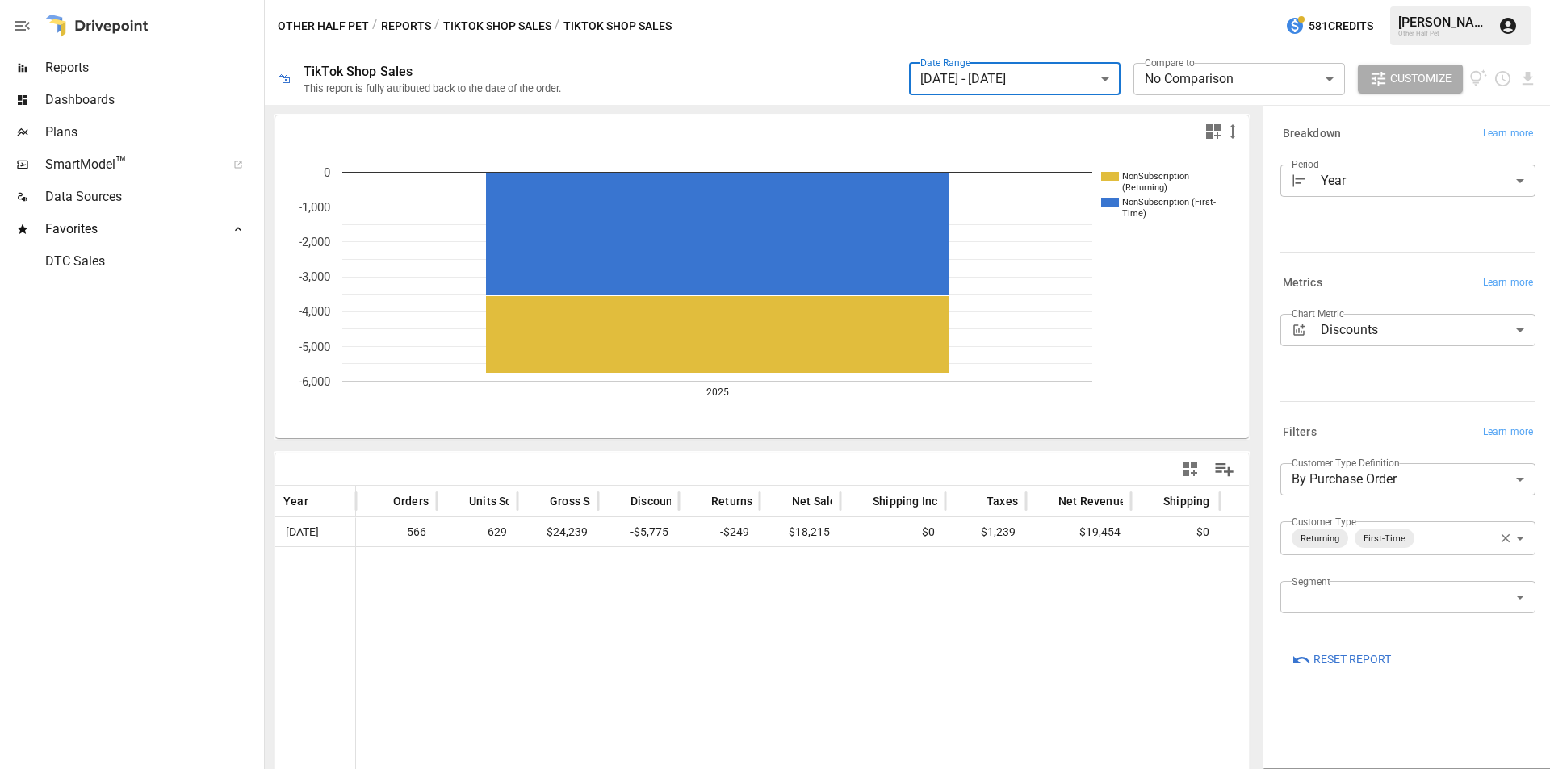
click at [1427, 0] on body "**********" at bounding box center [775, 0] width 1550 height 0
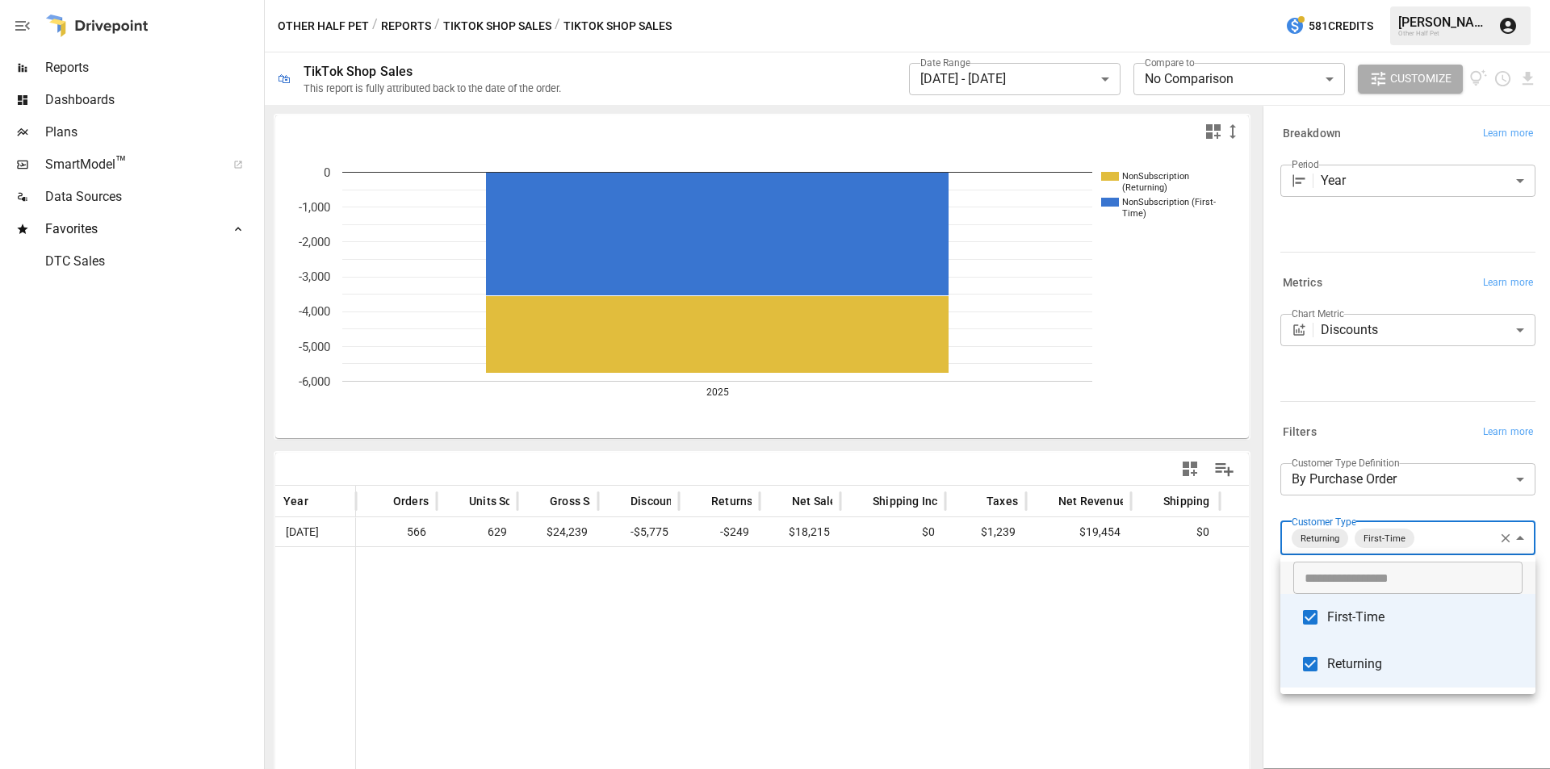
type input "**********"
click at [1116, 622] on div at bounding box center [775, 384] width 1550 height 769
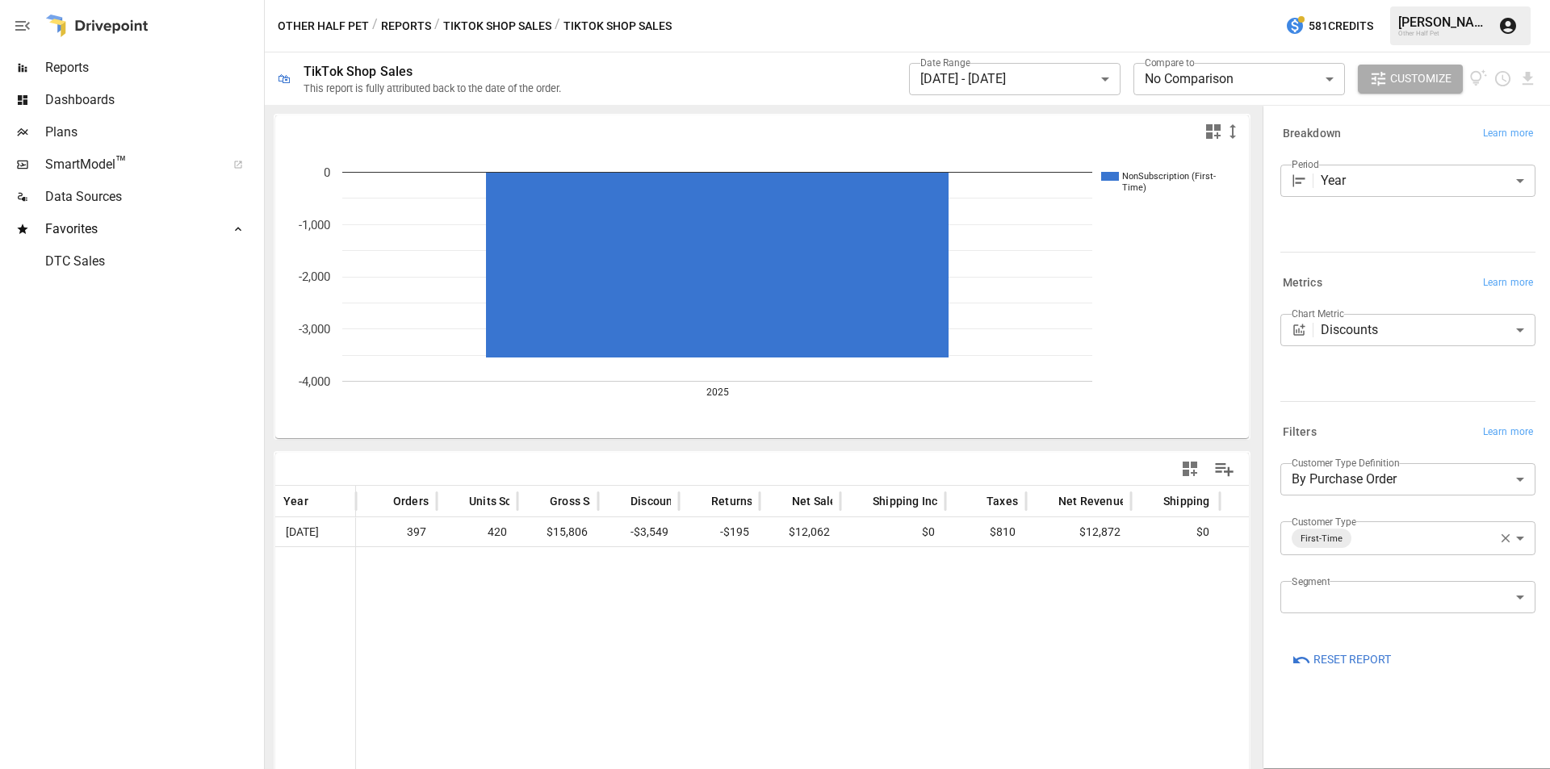
click at [1032, 609] on div at bounding box center [1167, 665] width 1623 height 237
click at [1016, 0] on body "**********" at bounding box center [775, 0] width 1550 height 0
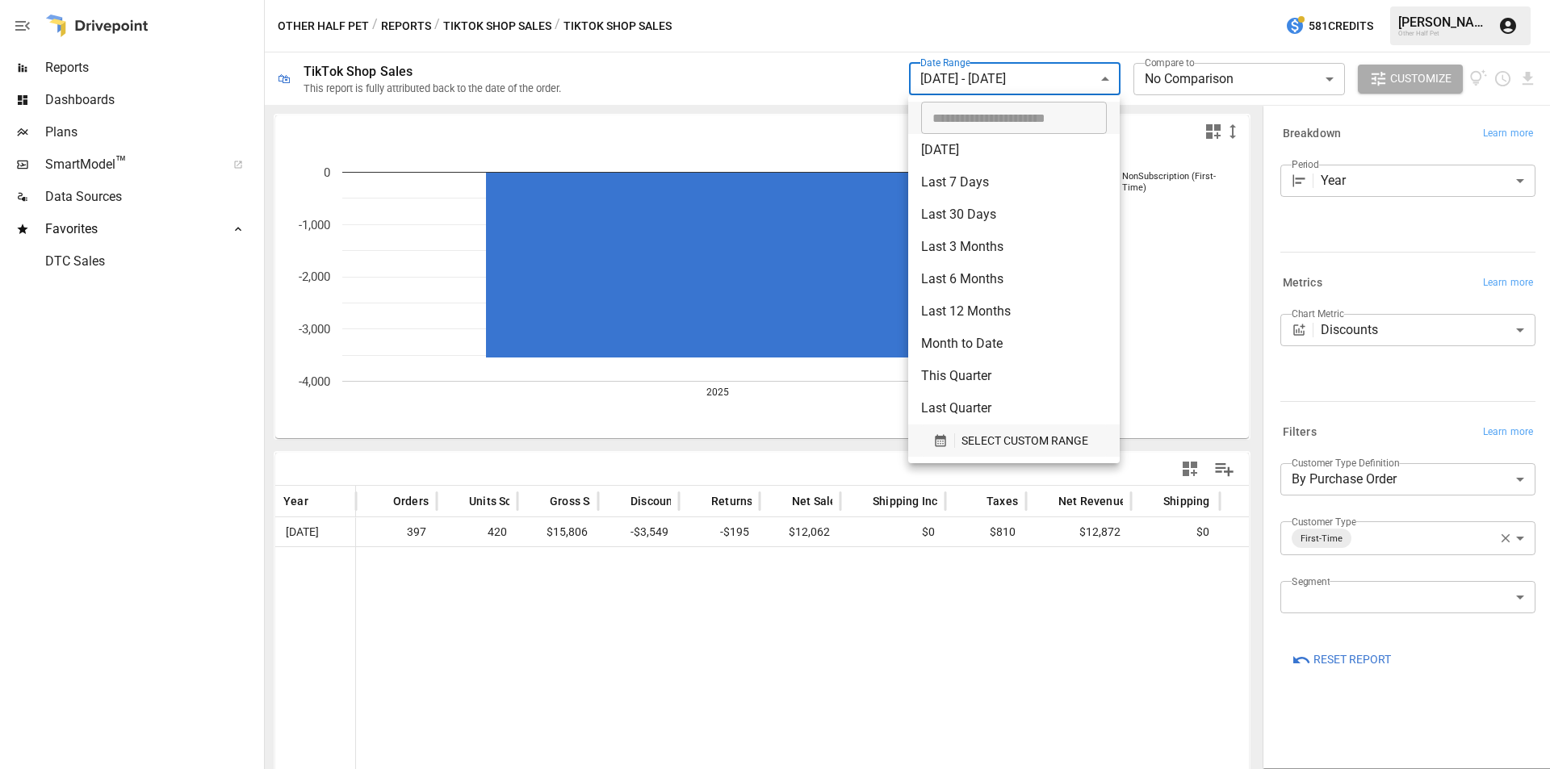
click at [998, 439] on span "SELECT CUSTOM RANGE" at bounding box center [1024, 441] width 127 height 20
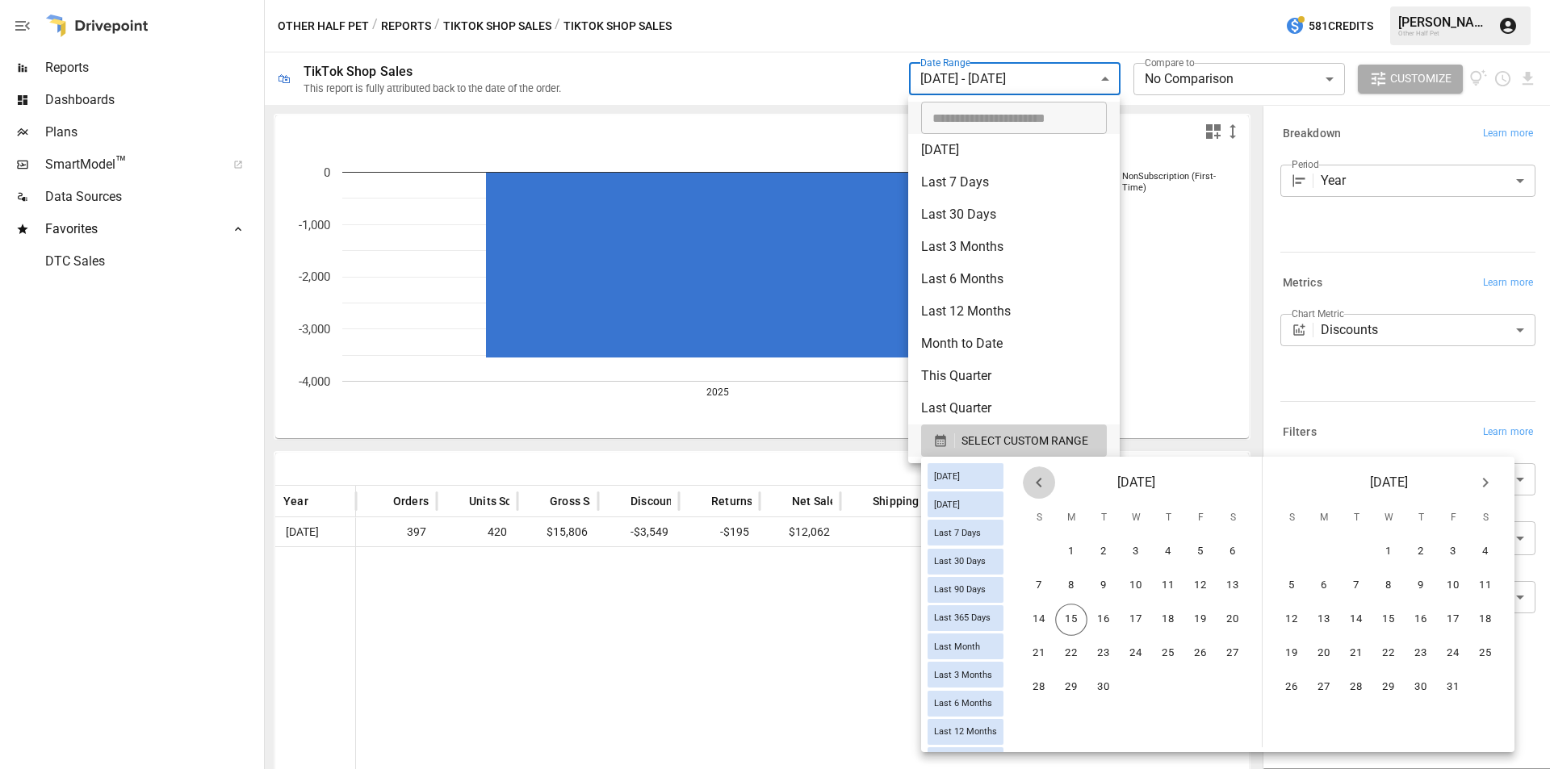
click at [1049, 484] on icon "Previous month" at bounding box center [1038, 482] width 19 height 19
drag, startPoint x: 1047, startPoint y: 620, endPoint x: 1191, endPoint y: 614, distance: 143.8
click at [1046, 620] on button "10" at bounding box center [1039, 620] width 32 height 32
drag, startPoint x: 1246, startPoint y: 618, endPoint x: 1075, endPoint y: 702, distance: 191.0
click at [1247, 618] on button "16" at bounding box center [1233, 620] width 32 height 32
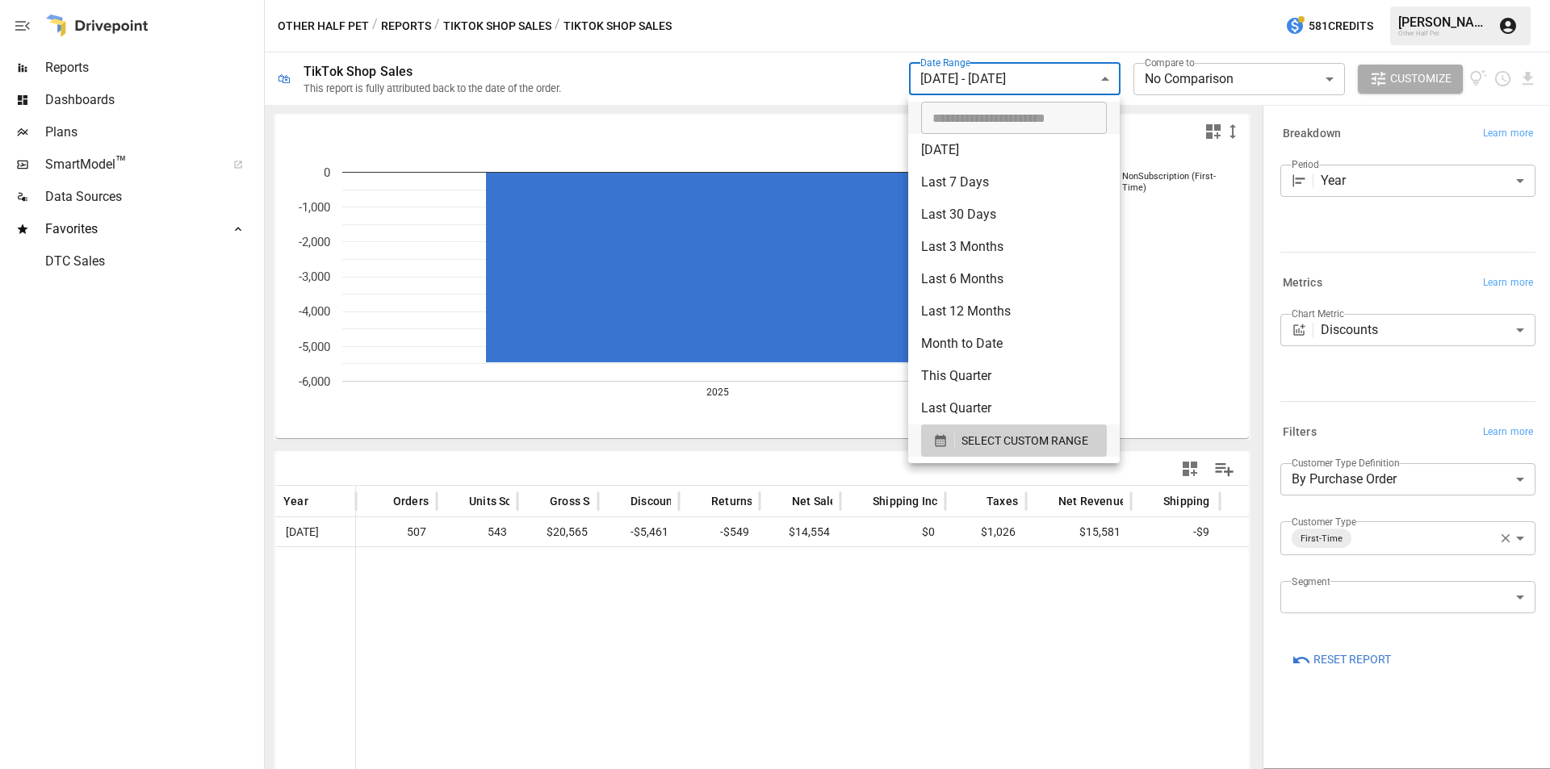
click at [1005, 580] on div at bounding box center [775, 384] width 1550 height 769
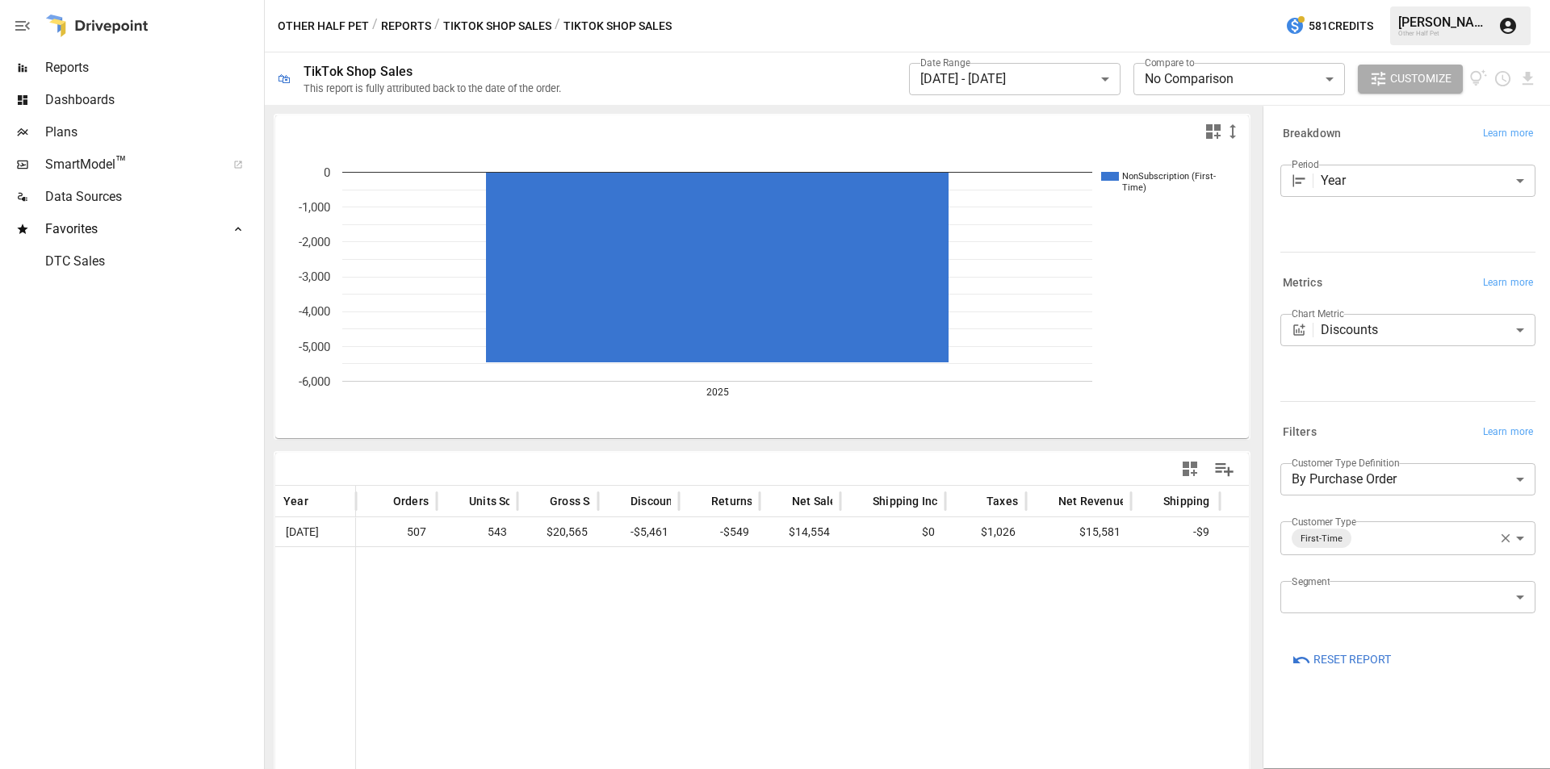
click at [1053, 0] on body "**********" at bounding box center [775, 0] width 1550 height 0
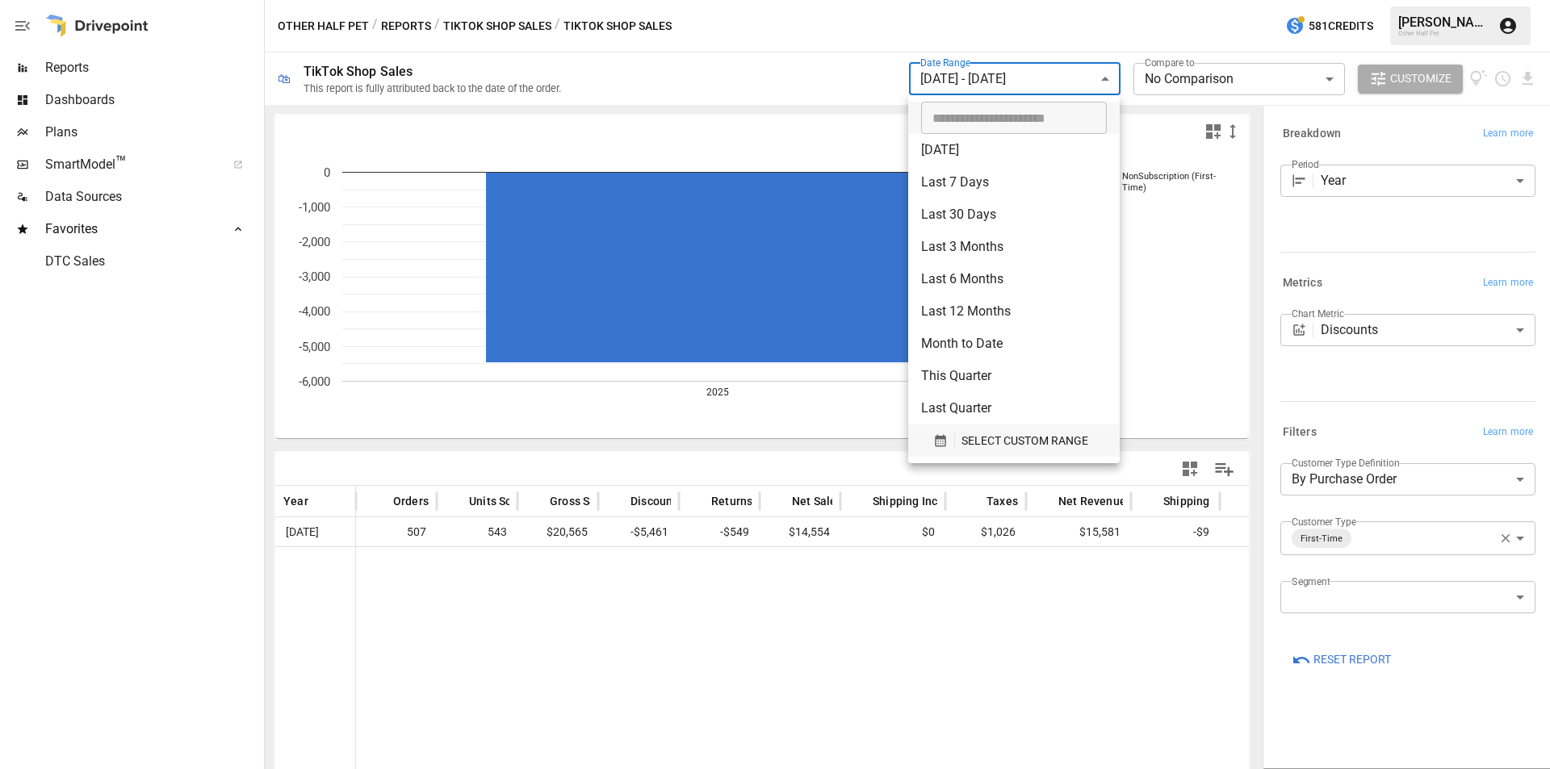
click at [1026, 447] on span "SELECT CUSTOM RANGE" at bounding box center [1024, 441] width 127 height 20
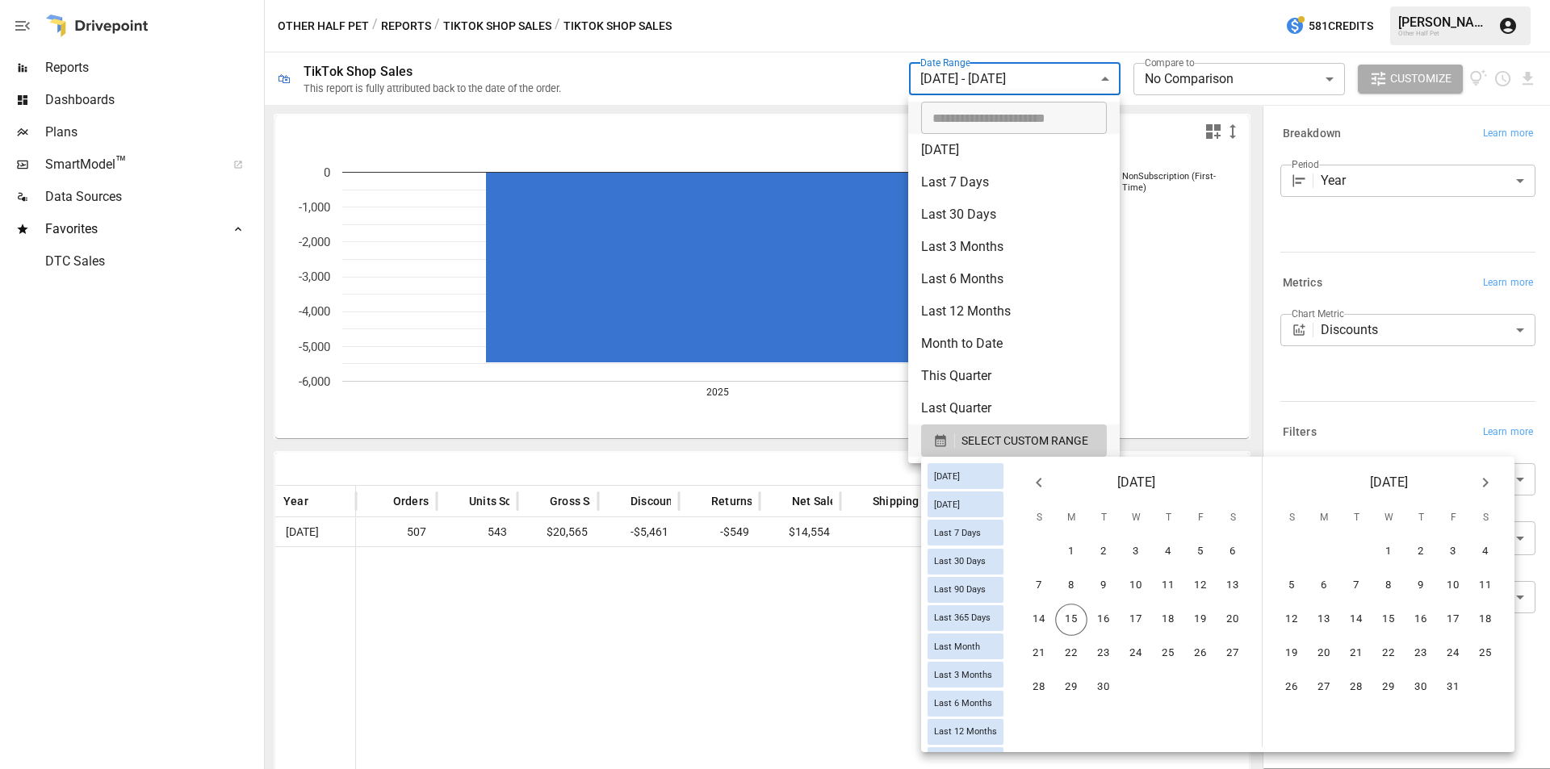
click at [1067, 474] on div "[DATE]" at bounding box center [1136, 479] width 252 height 45
click at [1049, 484] on icon "Previous month" at bounding box center [1038, 482] width 19 height 19
click at [1041, 651] on button "17" at bounding box center [1039, 654] width 32 height 32
click at [1245, 651] on button "23" at bounding box center [1233, 654] width 32 height 32
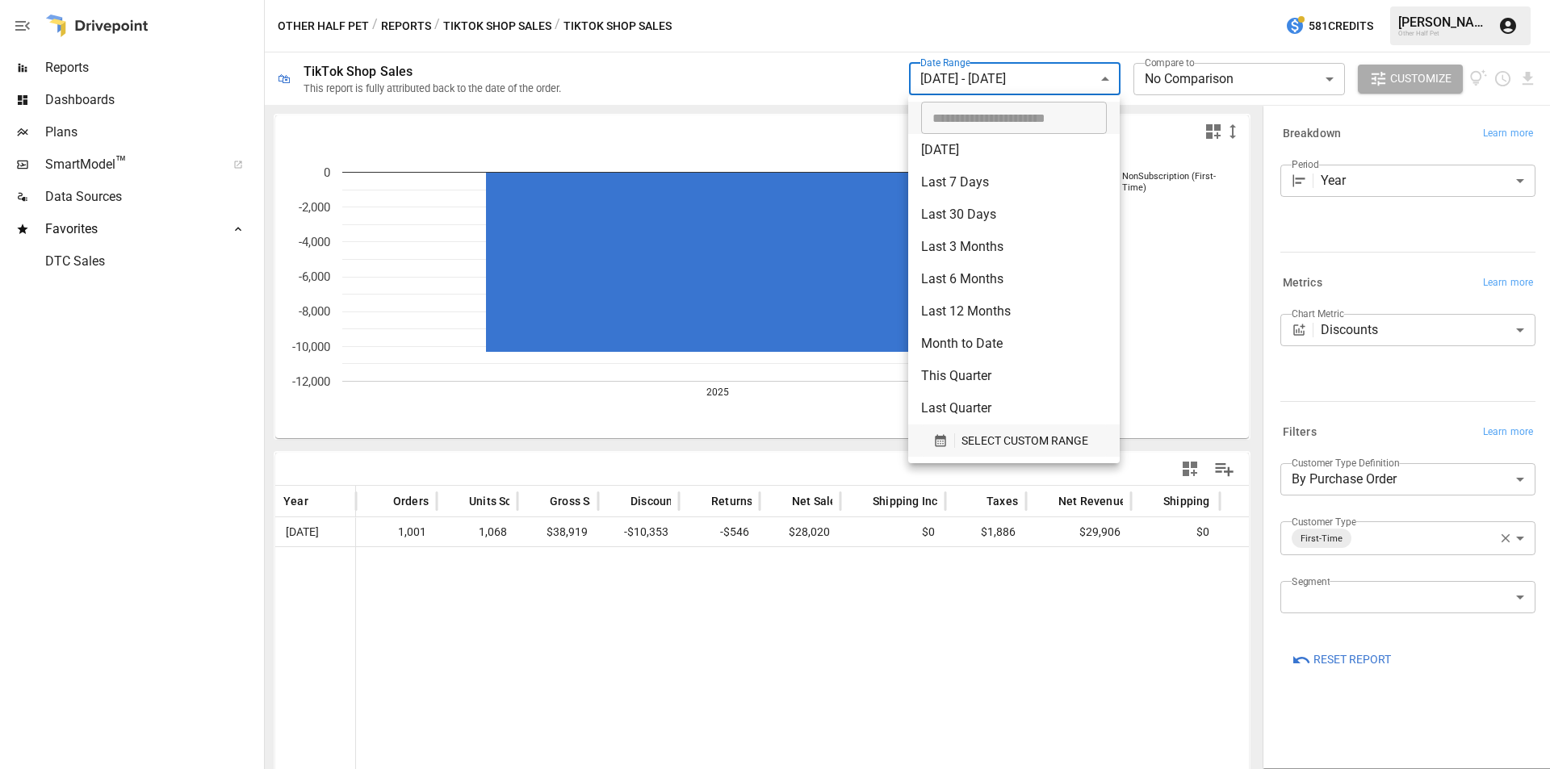
click at [999, 444] on span "SELECT CUSTOM RANGE" at bounding box center [1024, 441] width 127 height 20
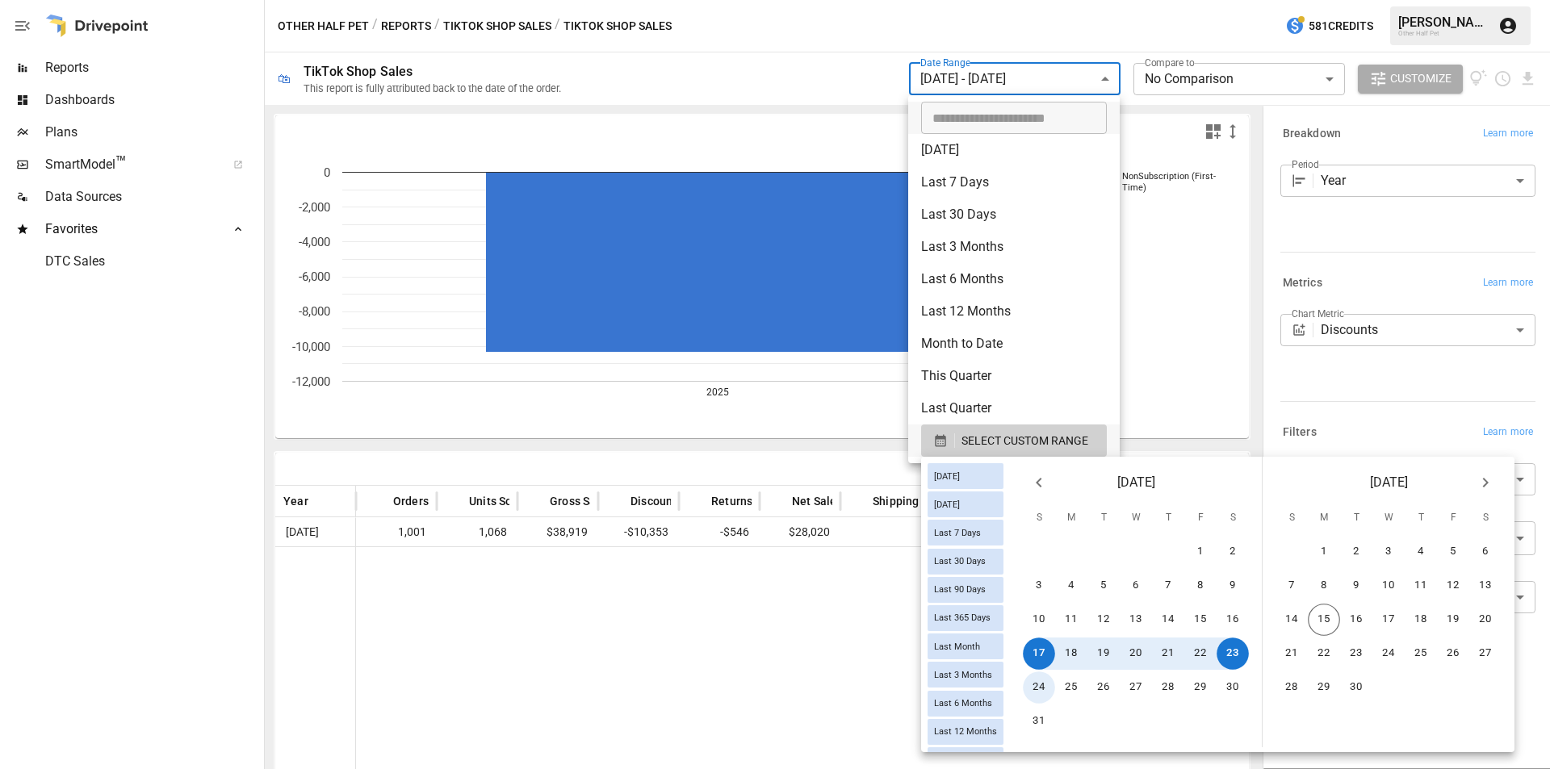
click at [1051, 689] on button "24" at bounding box center [1039, 688] width 32 height 32
click at [1243, 687] on button "30" at bounding box center [1233, 688] width 32 height 32
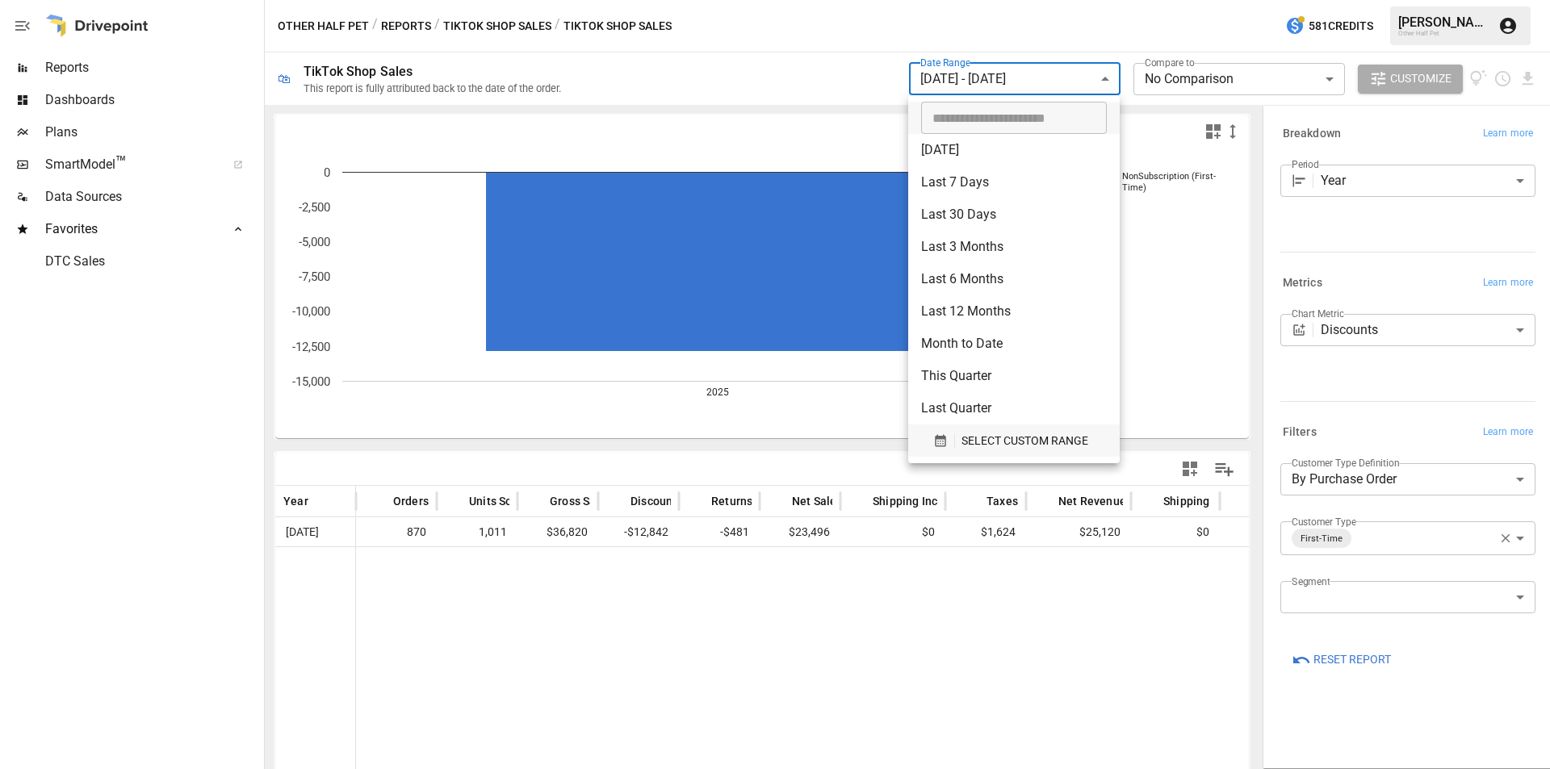
click at [1033, 441] on span "SELECT CUSTOM RANGE" at bounding box center [1024, 441] width 127 height 20
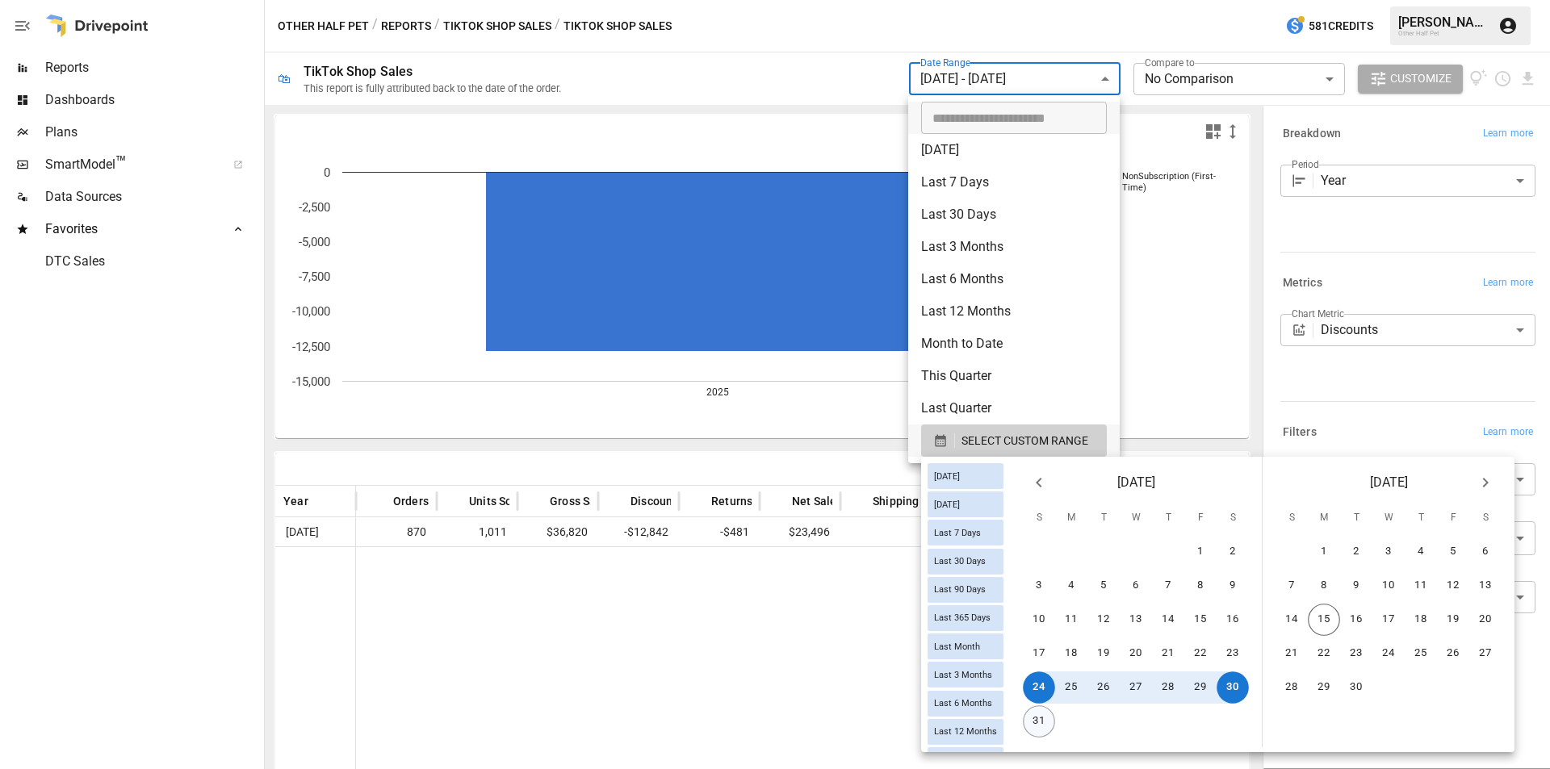
drag, startPoint x: 1053, startPoint y: 718, endPoint x: 1107, endPoint y: 714, distance: 54.2
click at [1052, 718] on button "31" at bounding box center [1039, 722] width 32 height 32
click at [1502, 552] on button "6" at bounding box center [1485, 552] width 32 height 32
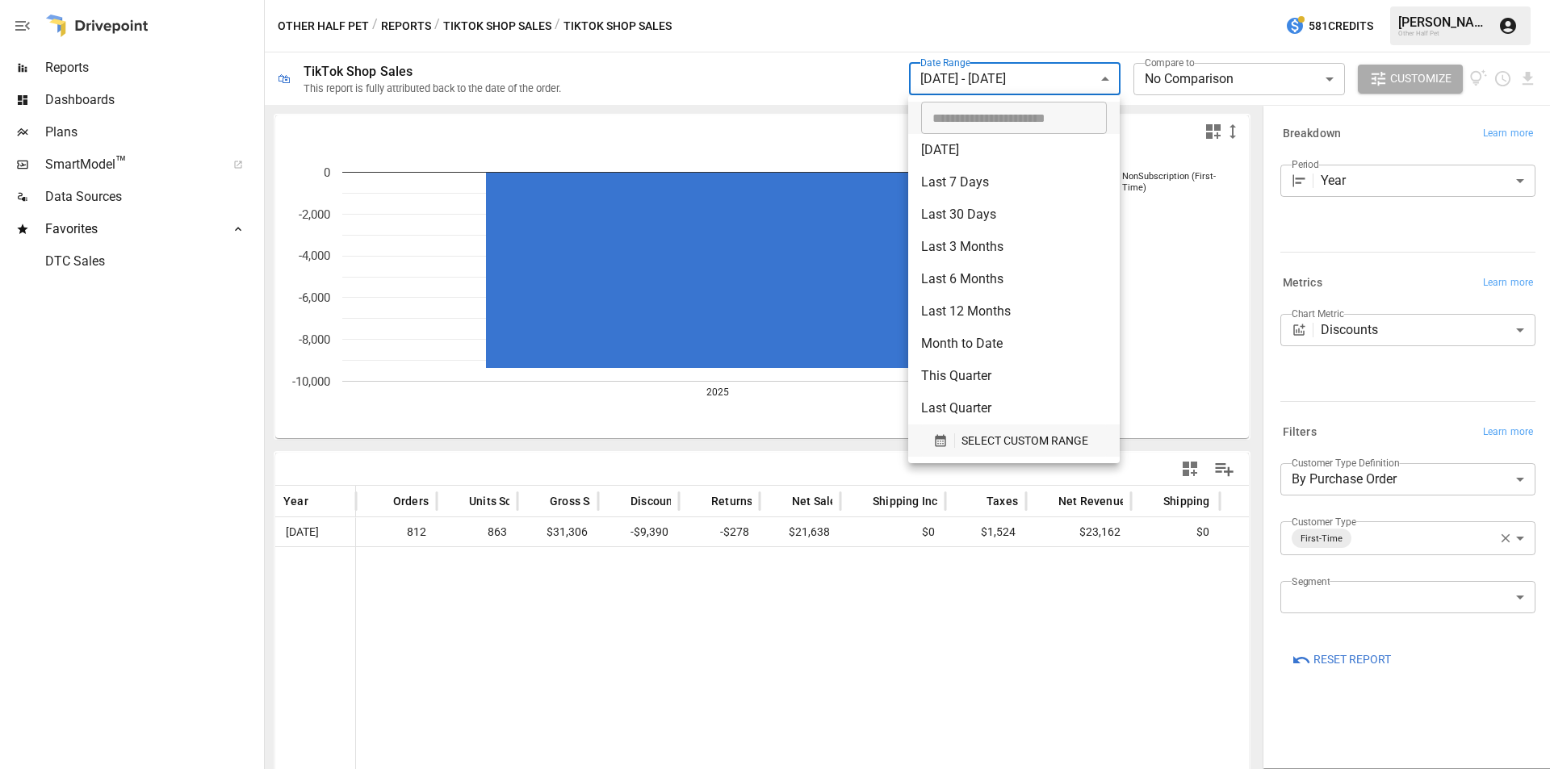
click at [1021, 432] on span "SELECT CUSTOM RANGE" at bounding box center [1024, 441] width 127 height 20
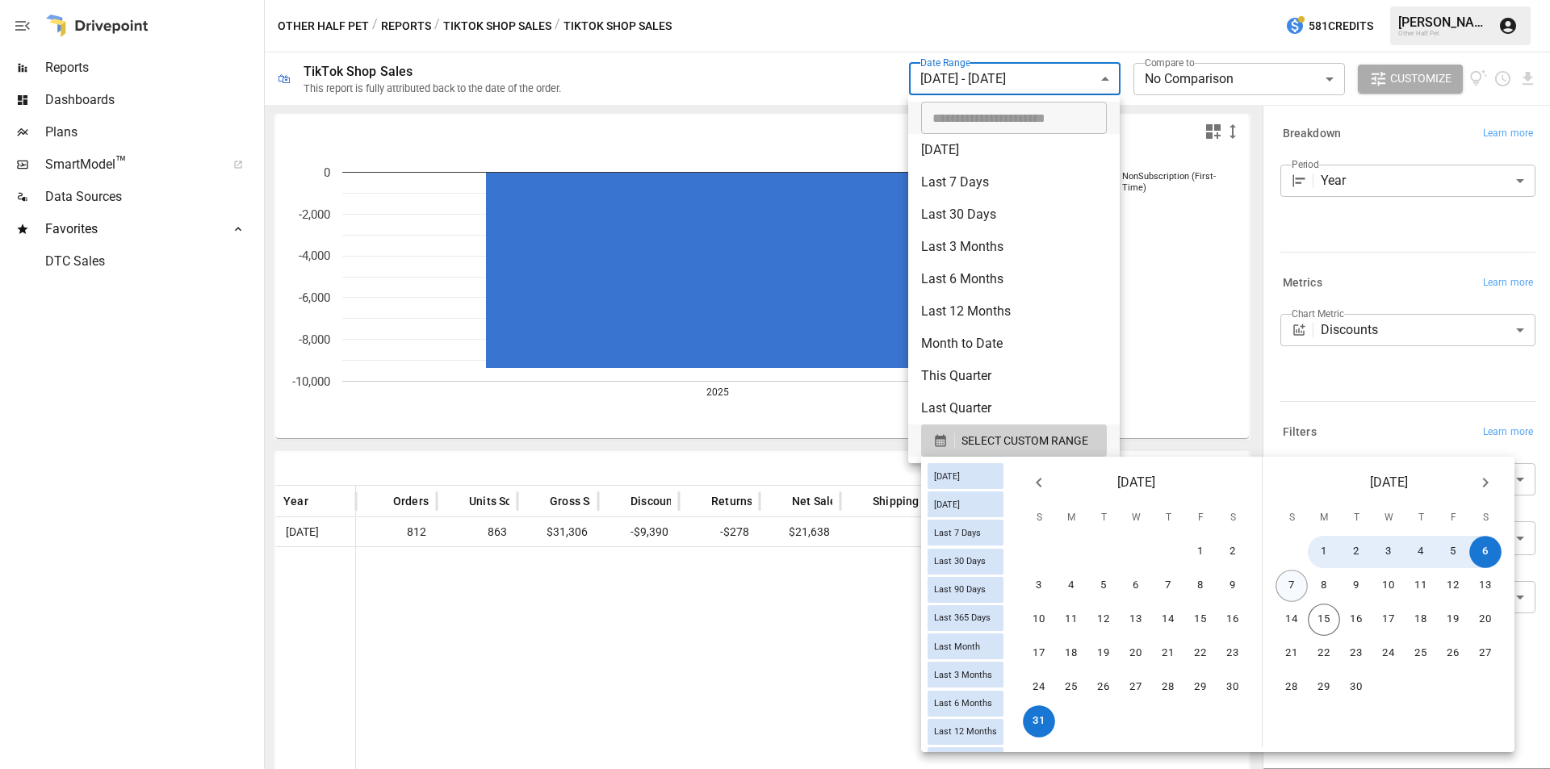
click at [1305, 574] on button "7" at bounding box center [1291, 586] width 32 height 32
click at [1499, 584] on button "13" at bounding box center [1485, 586] width 32 height 32
